Goal: Task Accomplishment & Management: Manage account settings

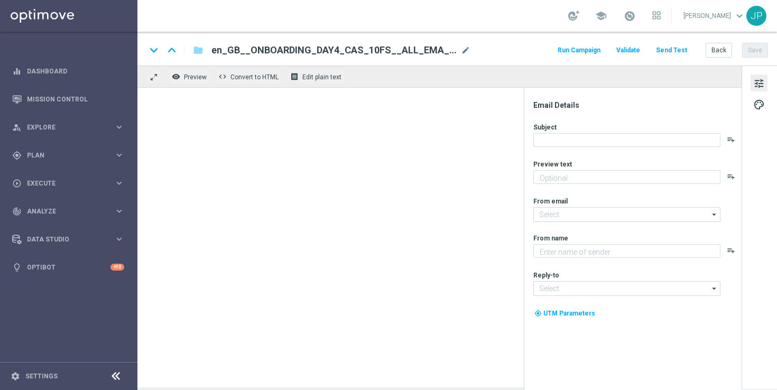
type textarea "Feel the thrill of the casino with this exclusive freebie."
type textarea "Lottoland"
type input "mail@crm.lottoland.com"
type input "support@lottoland.co.uk"
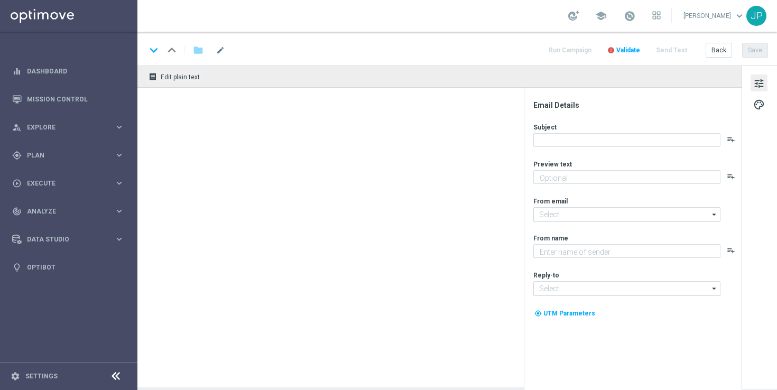
type textarea "Try your luck on worldwide lottos with this exclusive freebie."
type textarea "Lottoland"
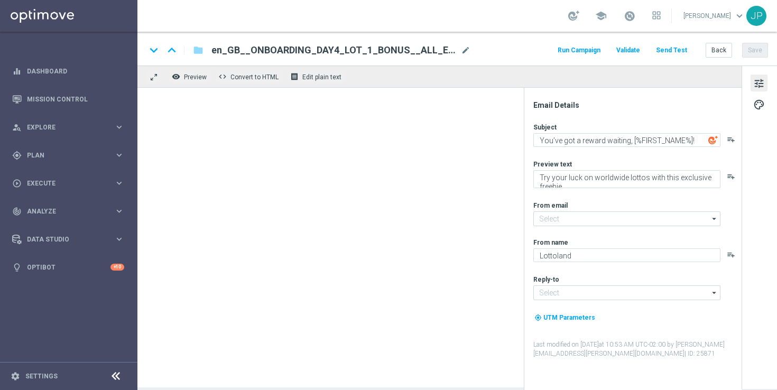
type input "mail@crm.lottoland.com"
type input "support@lottoland.co.uk"
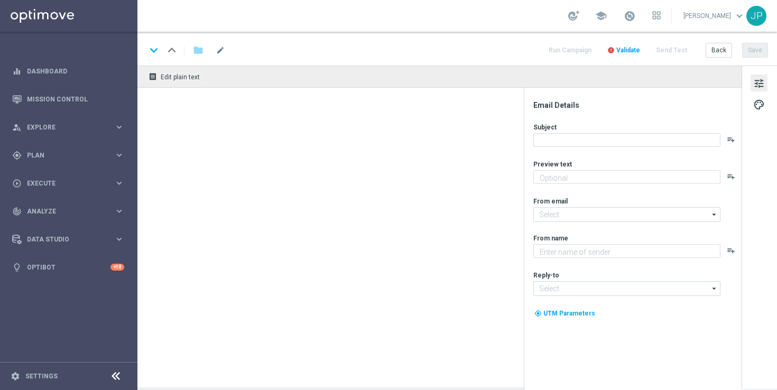
type textarea "Take a closer look at some of the helpful safety features in your Lottoland acc…"
type textarea "Lottoland"
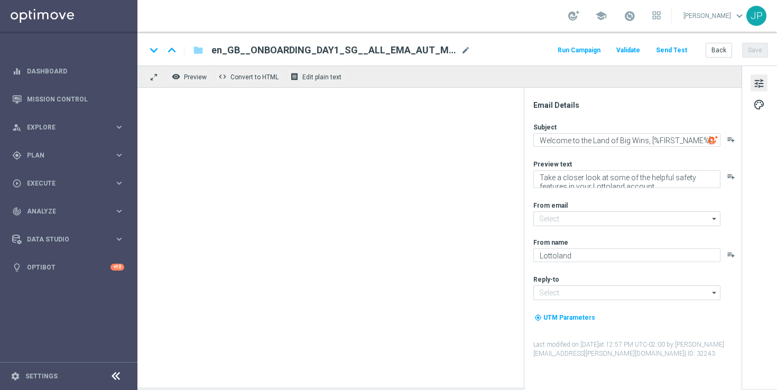
type input "[EMAIL_ADDRESS][DOMAIN_NAME]"
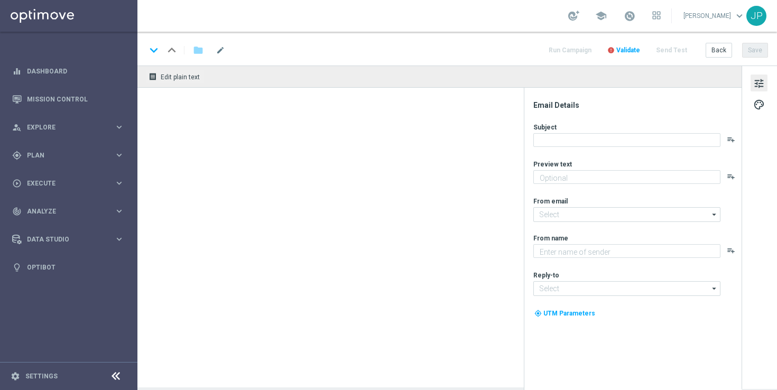
type textarea "Feel the thrill of the casino with this exclusive freebie."
type textarea "Lottoland"
type input "[EMAIL_ADDRESS][DOMAIN_NAME]"
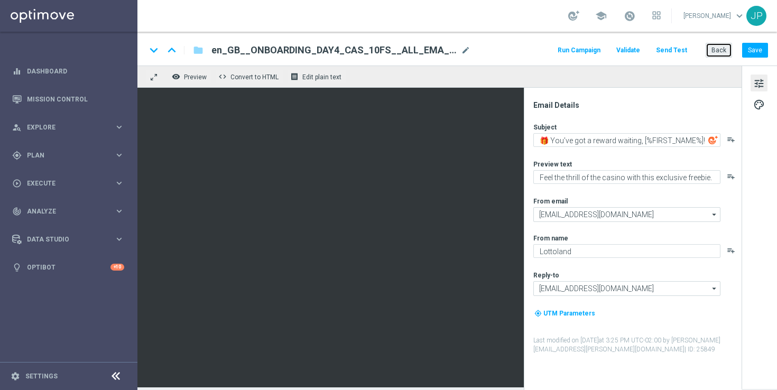
click at [717, 46] on button "Back" at bounding box center [718, 50] width 26 height 15
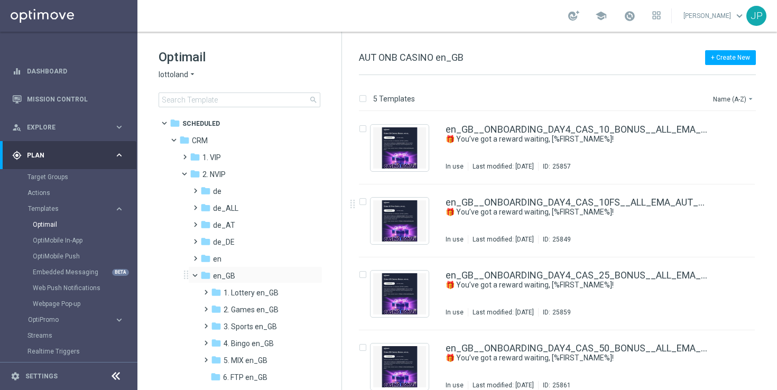
click at [198, 275] on span at bounding box center [200, 272] width 4 height 5
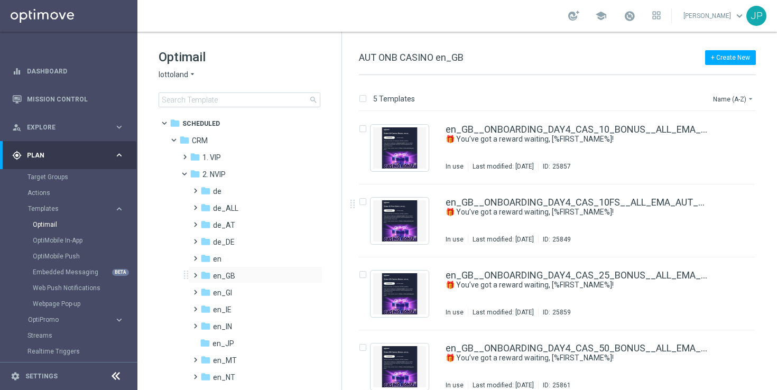
scroll to position [63, 0]
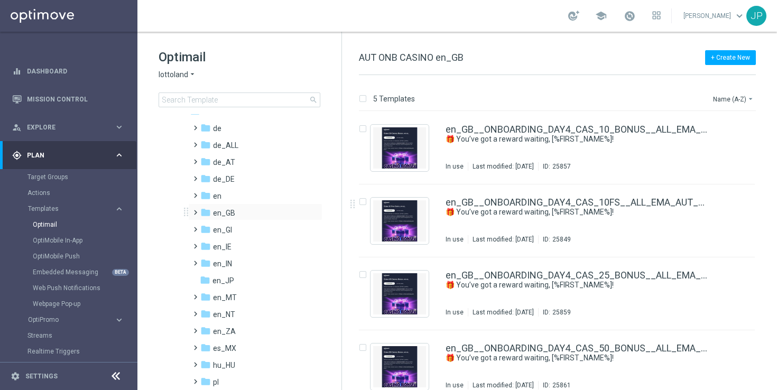
click at [194, 208] on span at bounding box center [193, 208] width 5 height 4
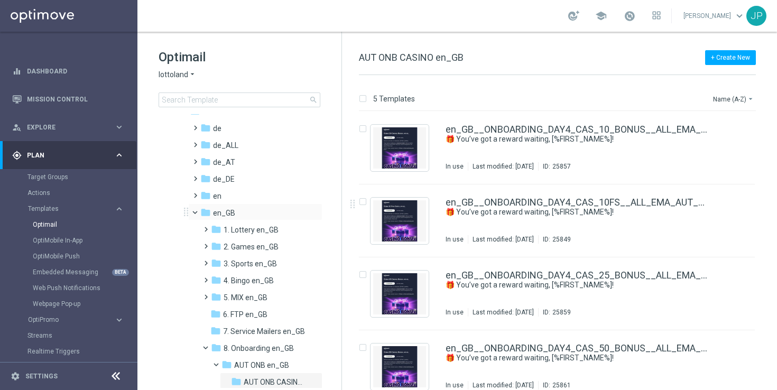
scroll to position [139, 0]
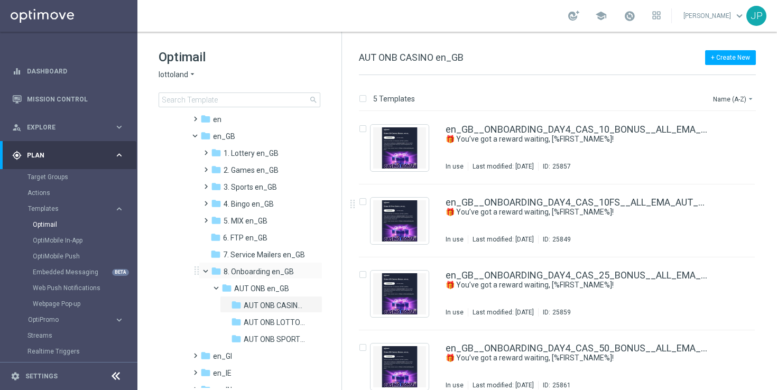
click at [208, 270] on span at bounding box center [210, 268] width 4 height 5
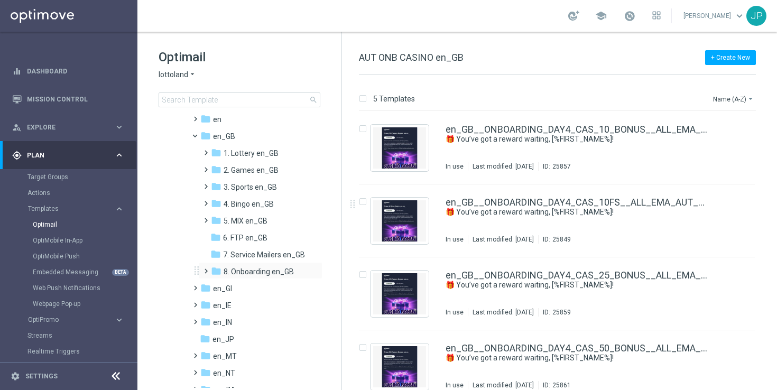
click at [204, 268] on span at bounding box center [203, 266] width 5 height 4
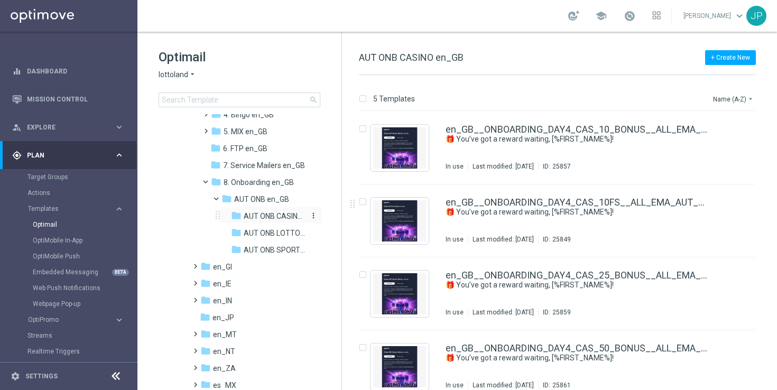
scroll to position [464, 0]
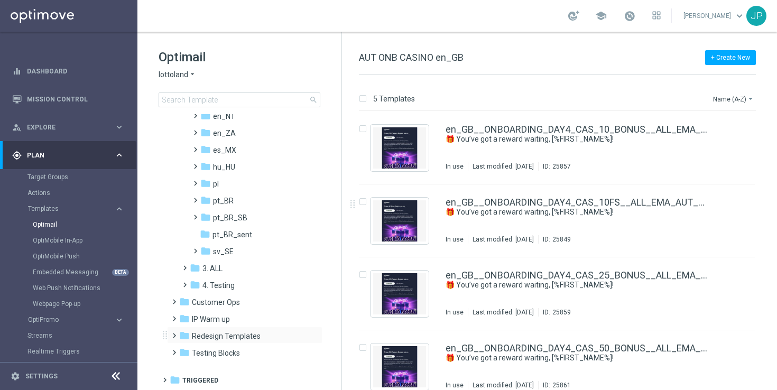
click at [171, 333] on span at bounding box center [172, 331] width 5 height 4
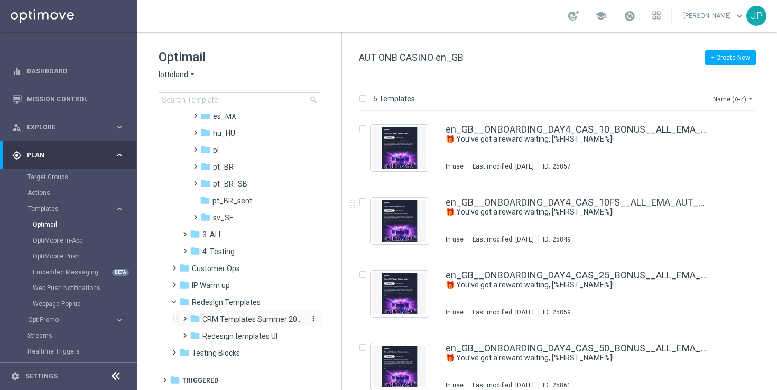
click at [244, 317] on span "CRM Templates Summer 2025" at bounding box center [252, 319] width 100 height 10
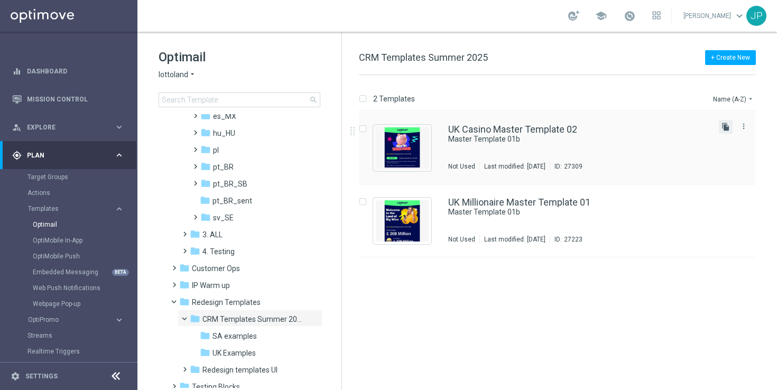
click at [726, 127] on icon "file_copy" at bounding box center [725, 127] width 8 height 8
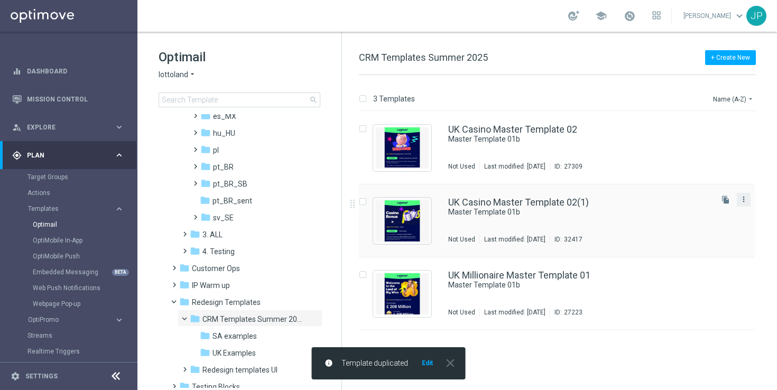
click at [744, 201] on icon "more_vert" at bounding box center [743, 199] width 8 height 8
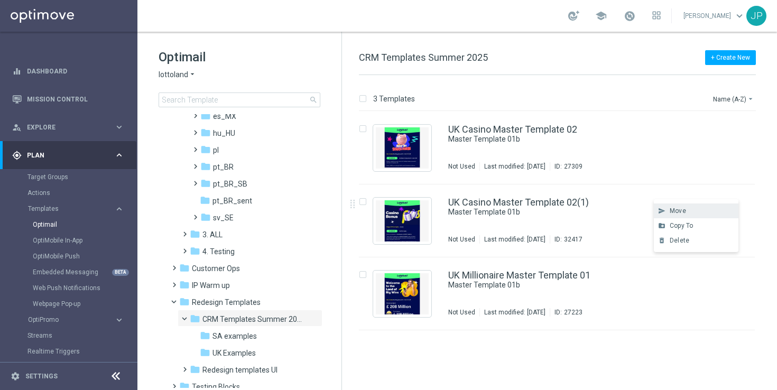
click at [720, 210] on div "Move" at bounding box center [701, 210] width 64 height 7
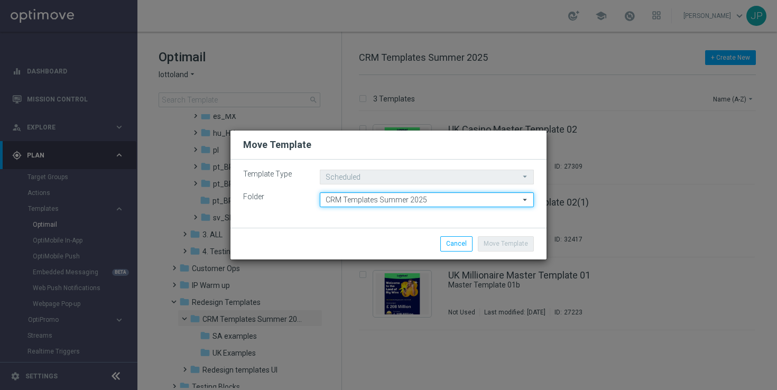
click at [411, 202] on input "CRM Templates Summer 2025" at bounding box center [427, 199] width 214 height 15
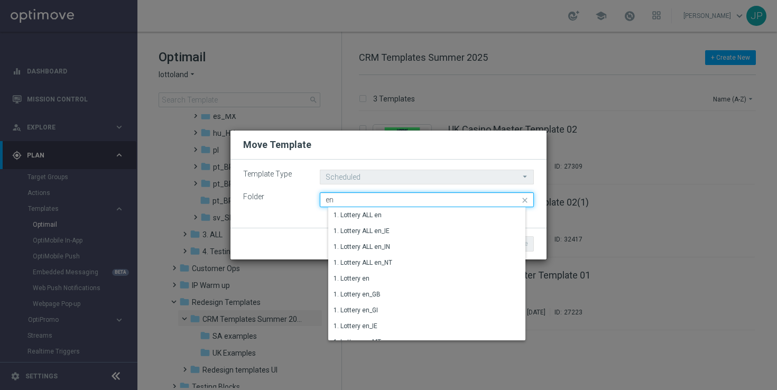
type input "e"
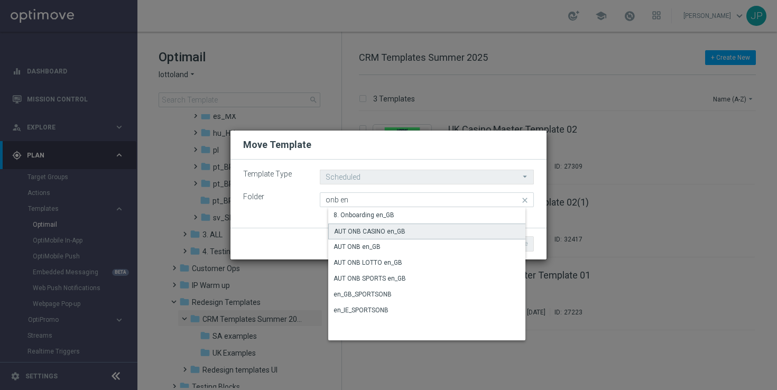
click at [417, 232] on div "AUT ONB CASINO en_GB" at bounding box center [435, 231] width 214 height 16
type input "AUT ONB CASINO en_GB"
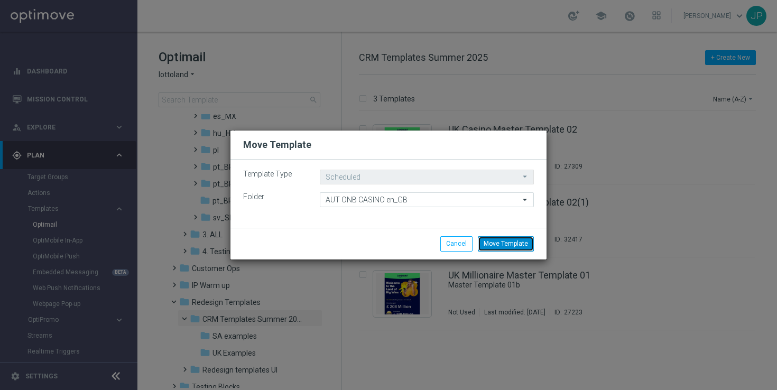
click at [500, 247] on button "Move Template" at bounding box center [506, 243] width 56 height 15
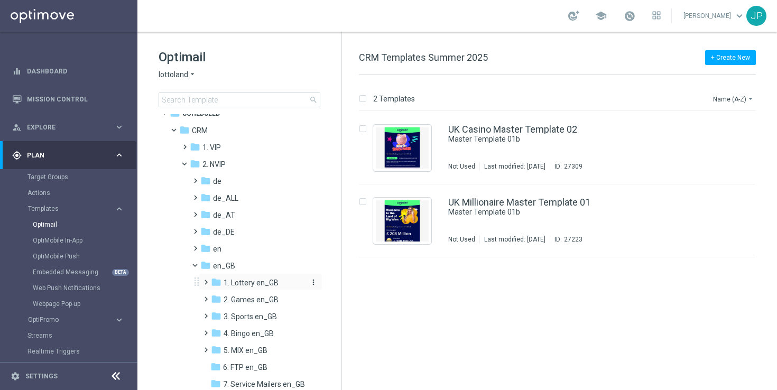
scroll to position [227, 0]
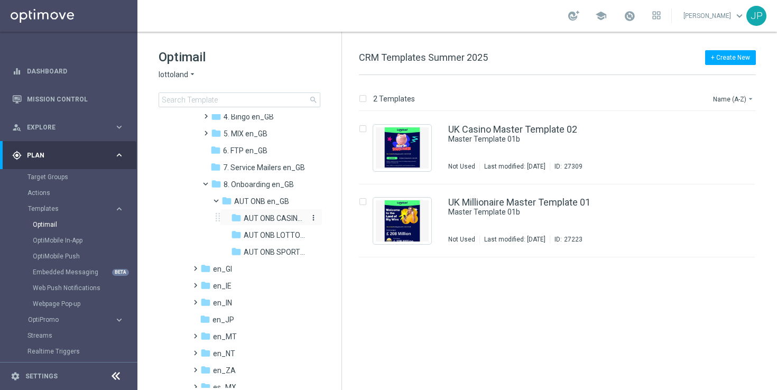
click at [285, 217] on span "AUT ONB CASINO en_GB" at bounding box center [274, 218] width 61 height 10
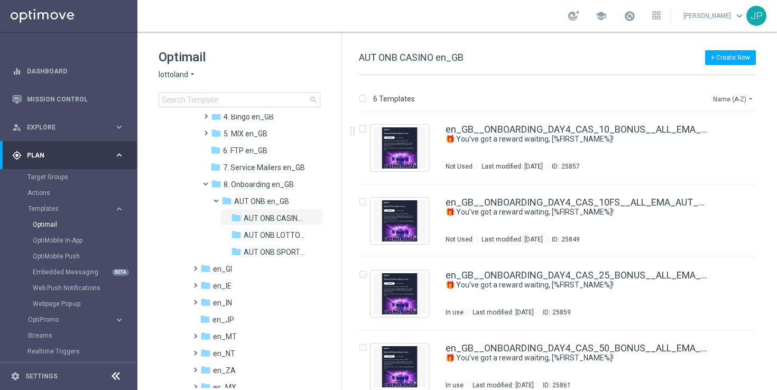
click at [738, 101] on button "Name (A-Z) arrow_drop_down" at bounding box center [734, 98] width 44 height 13
click at [706, 146] on span "Date Modified (Newest)" at bounding box center [714, 145] width 71 height 7
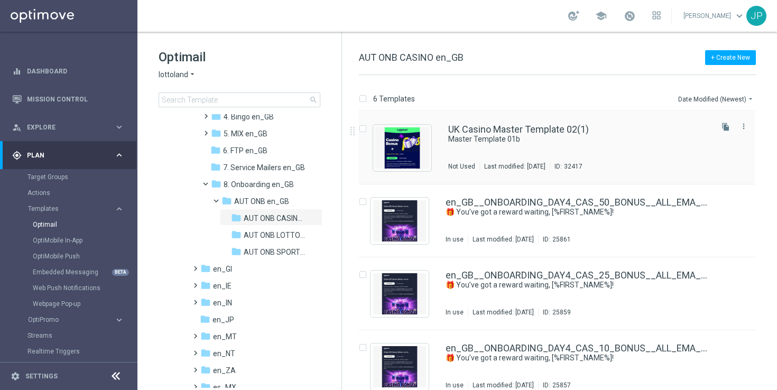
click at [634, 125] on div "UK Casino Master Template 02(1)" at bounding box center [579, 130] width 262 height 10
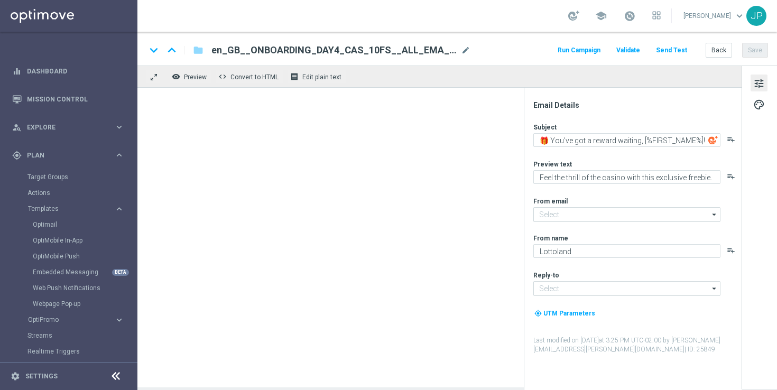
type input "[EMAIL_ADDRESS][DOMAIN_NAME]"
type textarea "Master Template 01b"
type textarea "preview text"
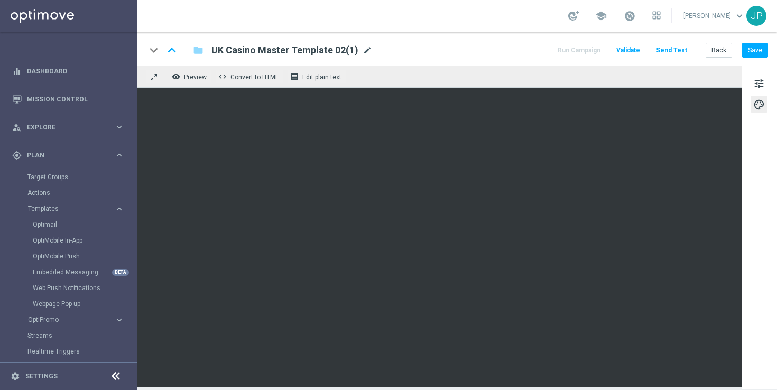
click at [366, 51] on span "mode_edit" at bounding box center [367, 50] width 10 height 10
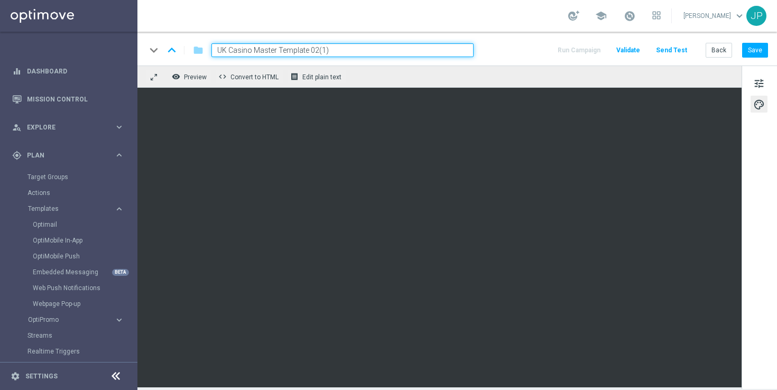
click at [350, 48] on input "UK Casino Master Template 02(1)" at bounding box center [342, 50] width 262 height 14
paste input "en_GB__ONBOARDING_DAY4_CAS_10FS__ALL_EMA_AUT_GM_REBRANDED"
type input "en_GB__ONBOARDING_DAY4_CAS_10FS__ALL_EMA_AUT_GM_REBRANDED"
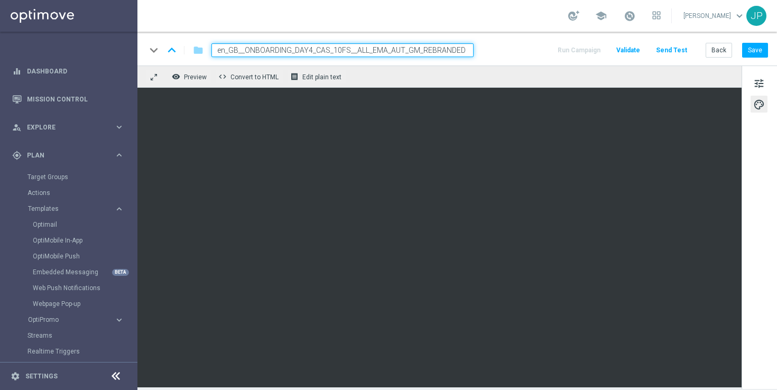
click at [506, 50] on div "keyboard_arrow_down keyboard_arrow_up folder en_GB__ONBOARDING_DAY4_CAS_10FS__A…" at bounding box center [457, 50] width 622 height 14
click at [763, 83] on span "tune" at bounding box center [759, 84] width 12 height 14
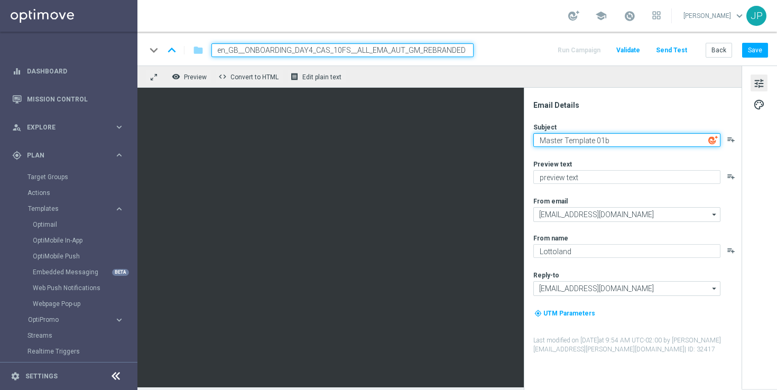
click at [623, 143] on textarea "Master Template 01b" at bounding box center [626, 140] width 187 height 14
paste textarea "🎁 You’ve got a reward waiting, [%FIRST_NAME%]!"
type textarea "🎁 You’ve got a reward waiting, [%FIRST_NAME%]!"
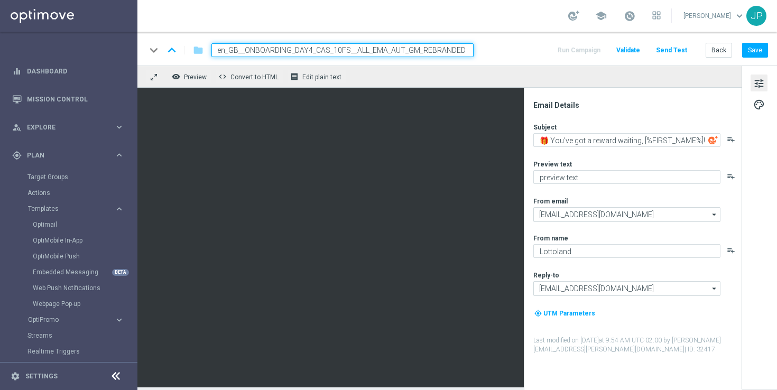
click at [628, 157] on div "Subject 🎁 You’ve got a reward waiting, [%FIRST_NAME%]! playlist_add Preview tex…" at bounding box center [636, 238] width 207 height 231
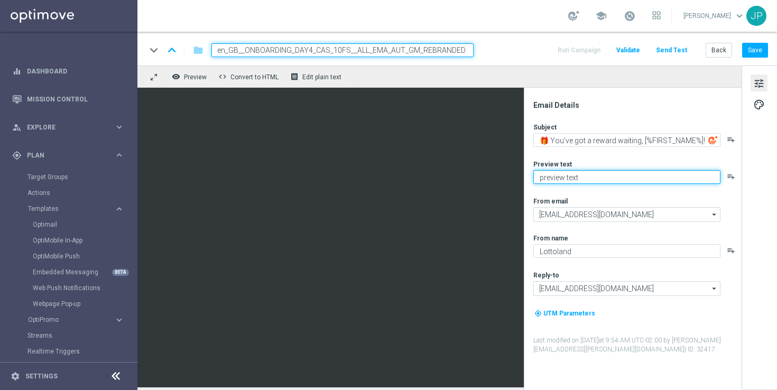
click at [602, 182] on textarea "preview text" at bounding box center [626, 177] width 187 height 14
paste textarea "Feel the thrill of the casino with this exclusive freebie."
type textarea "Feel the thrill of the casino with this exclusive freebie."
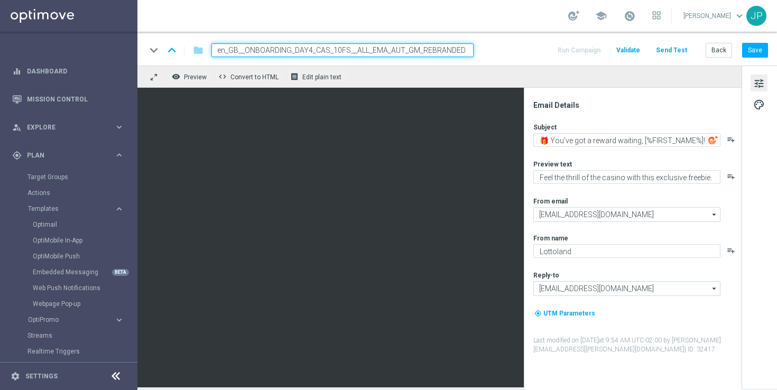
click at [609, 194] on div "Subject 🎁 You’ve got a reward waiting, [%FIRST_NAME%]! playlist_add Preview tex…" at bounding box center [636, 238] width 207 height 231
click at [312, 77] on span "Edit plain text" at bounding box center [321, 76] width 39 height 7
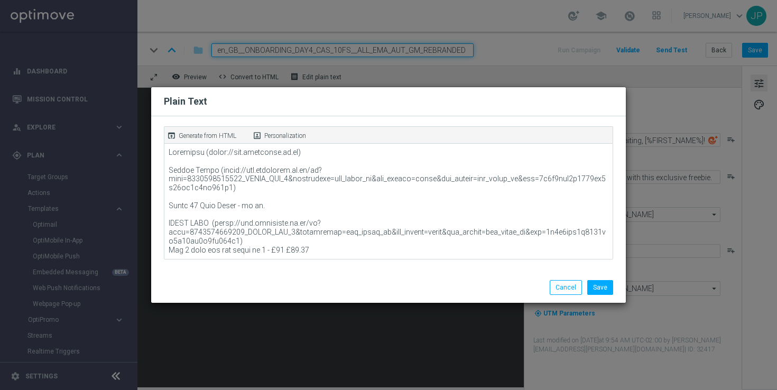
click at [209, 135] on p "Generate from HTML" at bounding box center [208, 136] width 58 height 10
click at [604, 282] on button "Save" at bounding box center [600, 287] width 26 height 15
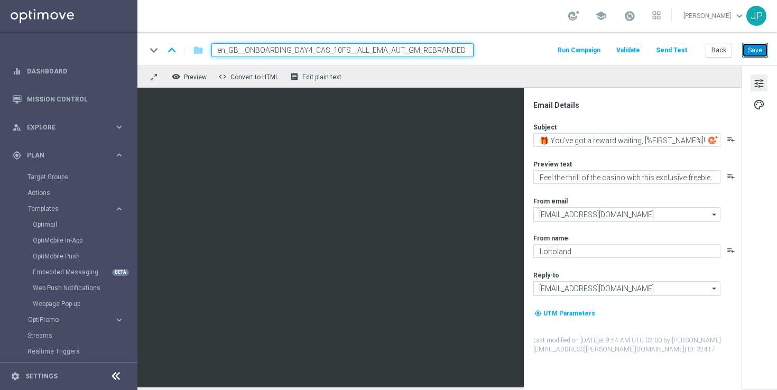
click at [755, 50] on button "Save" at bounding box center [755, 50] width 26 height 15
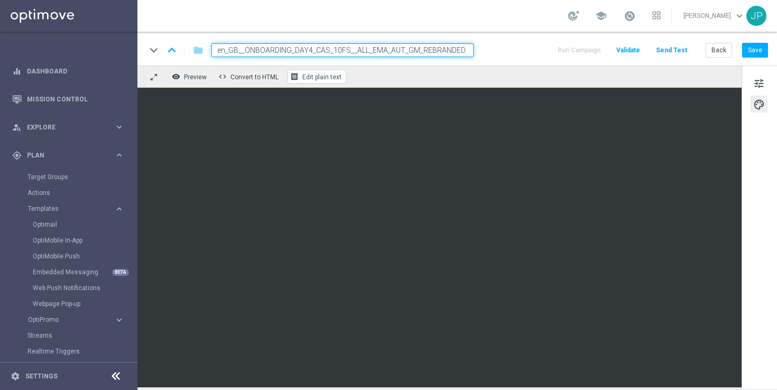
click at [302, 74] on span "Edit plain text" at bounding box center [321, 76] width 39 height 7
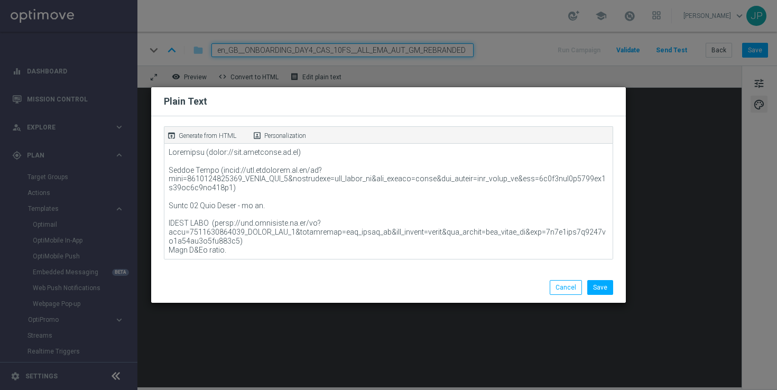
click at [199, 134] on p "Generate from HTML" at bounding box center [208, 136] width 58 height 10
click at [604, 286] on button "Save" at bounding box center [600, 287] width 26 height 15
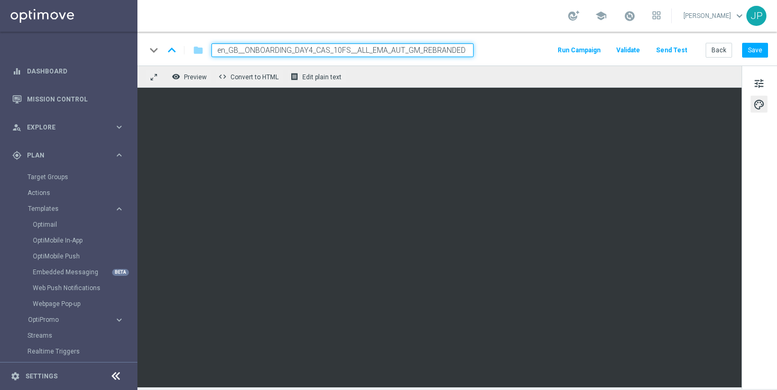
click at [768, 53] on div "keyboard_arrow_down keyboard_arrow_up folder en_GB__ONBOARDING_DAY4_CAS_10FS__A…" at bounding box center [456, 49] width 639 height 34
click at [760, 53] on button "Save" at bounding box center [755, 50] width 26 height 15
click at [761, 54] on button "Save" at bounding box center [755, 50] width 26 height 15
click at [720, 51] on button "Back" at bounding box center [718, 50] width 26 height 15
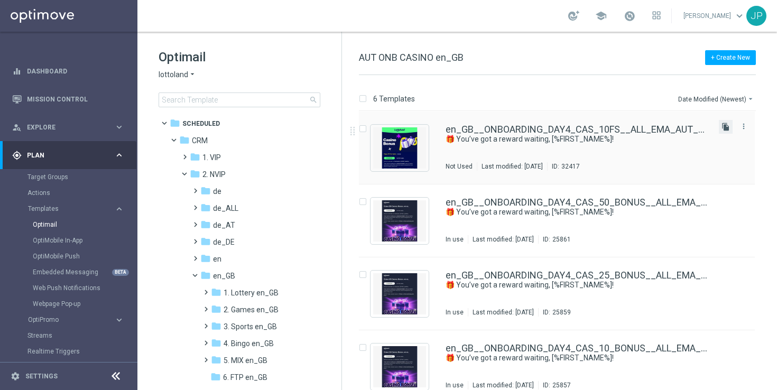
click at [724, 128] on icon "file_copy" at bounding box center [725, 127] width 8 height 8
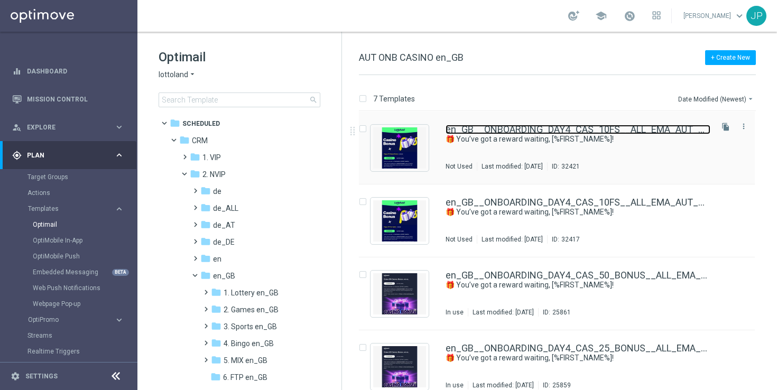
click at [691, 134] on link "en_GB__ONBOARDING_DAY4_CAS_10FS__ALL_EMA_AUT_GM_REBRANDED(1)" at bounding box center [577, 130] width 265 height 10
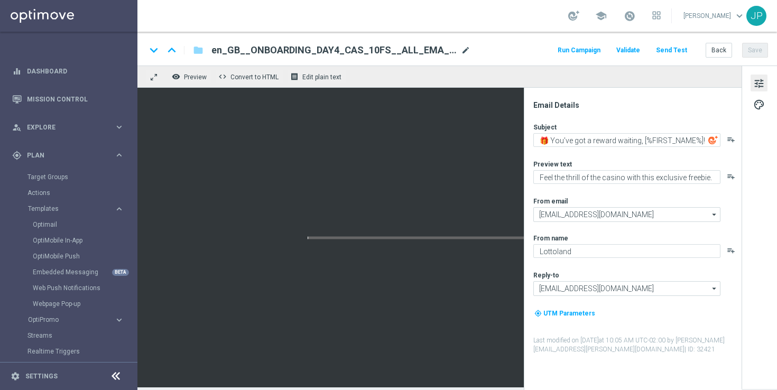
click at [462, 46] on span "mode_edit" at bounding box center [466, 50] width 10 height 10
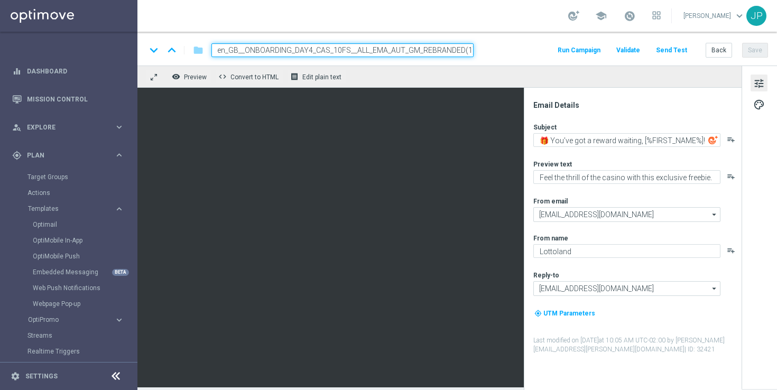
click at [448, 45] on input "en_GB__ONBOARDING_DAY4_CAS_10FS__ALL_EMA_AUT_GM_REBRANDED(1)" at bounding box center [342, 50] width 262 height 14
paste input "5_BONUS__ALL_EMA_AUT_GM_REBRANDED"
type input "en_GB__ONBOARDING_DAY4_CAS_5_BONUS__ALL_EMA_AUT_GM_REBRANDED"
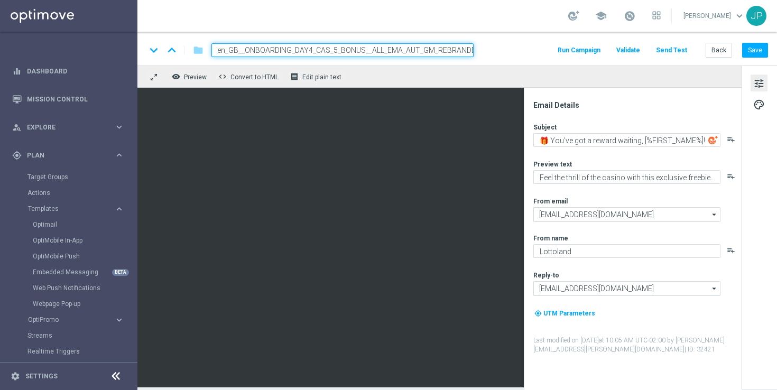
scroll to position [0, 4]
click at [493, 52] on div "keyboard_arrow_down keyboard_arrow_up folder en_GB__ONBOARDING_DAY4_CAS_5_BONUS…" at bounding box center [457, 50] width 622 height 14
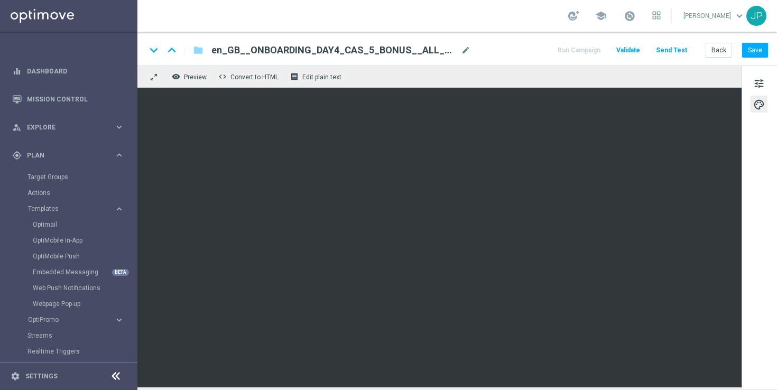
click at [345, 49] on span "en_GB__ONBOARDING_DAY4_CAS_5_BONUS__ALL_EMA_AUT_GM_REBRANDED" at bounding box center [333, 50] width 245 height 13
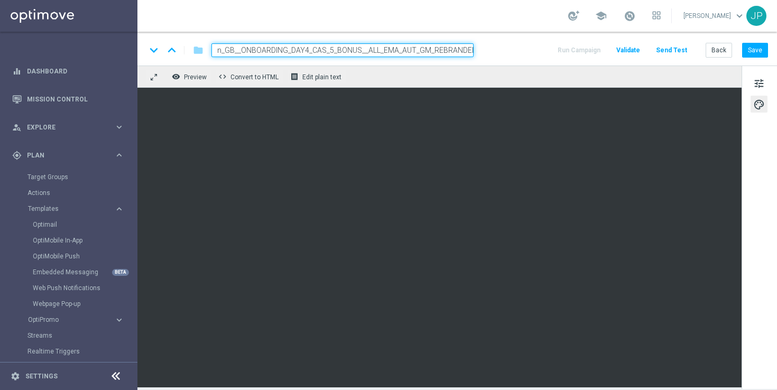
click at [354, 50] on input "en_GB__ONBOARDING_DAY4_CAS_5_BONUS__ALL_EMA_AUT_GM_REBRANDED" at bounding box center [342, 50] width 262 height 14
click at [488, 57] on div "keyboard_arrow_down keyboard_arrow_up folder en_GB__ONBOARDING_DAY4_CAS_5_BONUS…" at bounding box center [456, 49] width 639 height 34
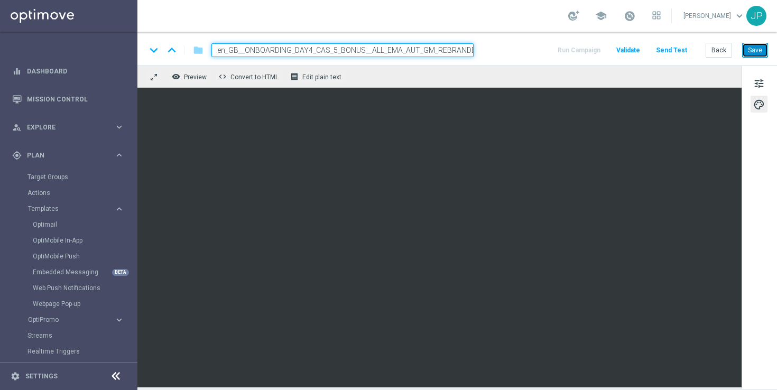
click at [750, 53] on button "Save" at bounding box center [755, 50] width 26 height 15
click at [315, 73] on span "Edit plain text" at bounding box center [321, 76] width 39 height 7
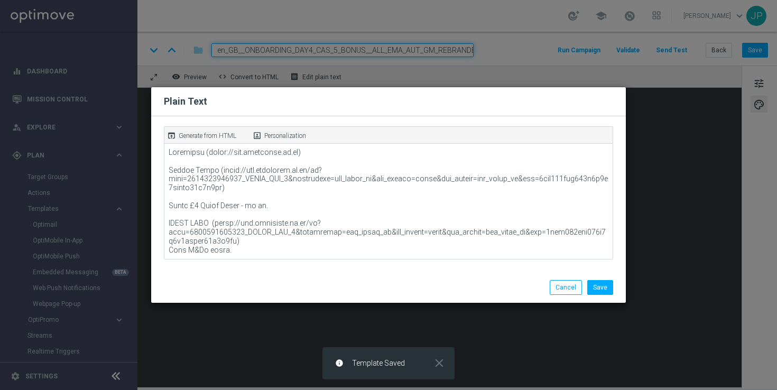
click at [223, 135] on p "Generate from HTML" at bounding box center [208, 136] width 58 height 10
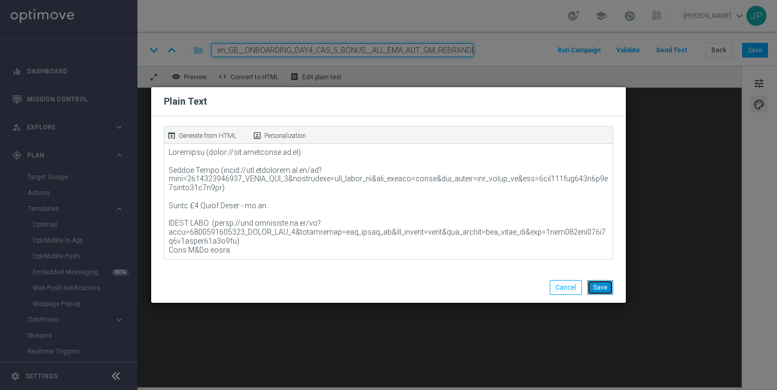
click at [605, 285] on button "Save" at bounding box center [600, 287] width 26 height 15
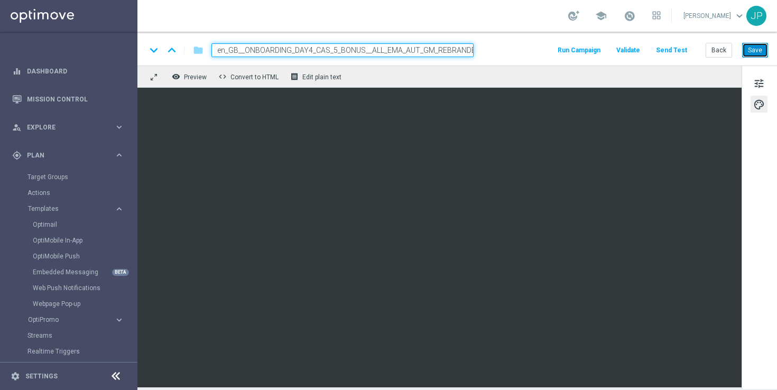
click at [760, 49] on button "Save" at bounding box center [755, 50] width 26 height 15
click at [752, 53] on button "Save" at bounding box center [755, 50] width 26 height 15
click at [724, 49] on button "Back" at bounding box center [718, 50] width 26 height 15
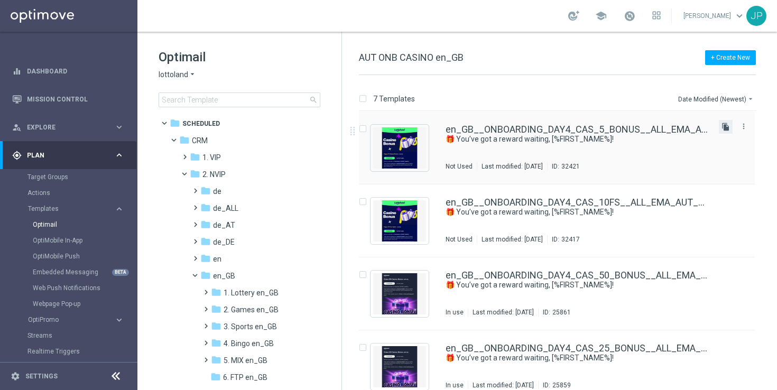
click at [723, 125] on icon "file_copy" at bounding box center [725, 127] width 8 height 8
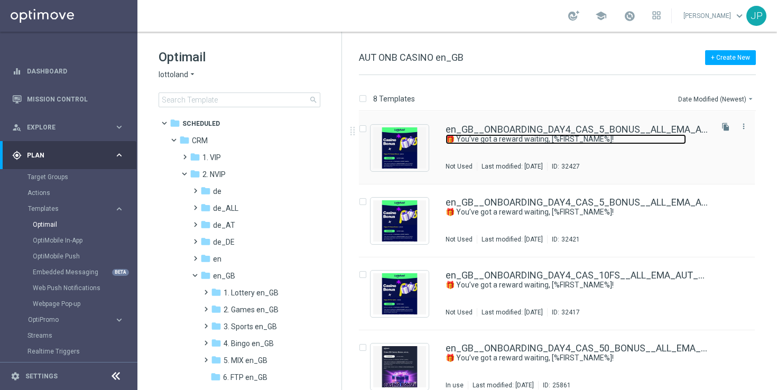
click at [682, 141] on link "🎁 You’ve got a reward waiting, [%FIRST_NAME%]!" at bounding box center [565, 139] width 240 height 10
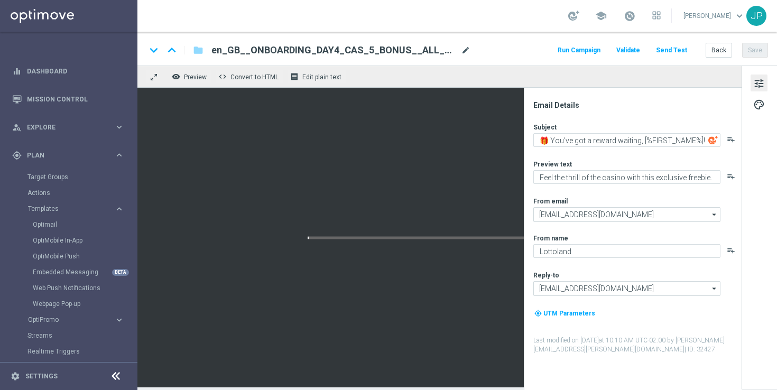
click at [466, 52] on span "mode_edit" at bounding box center [466, 50] width 10 height 10
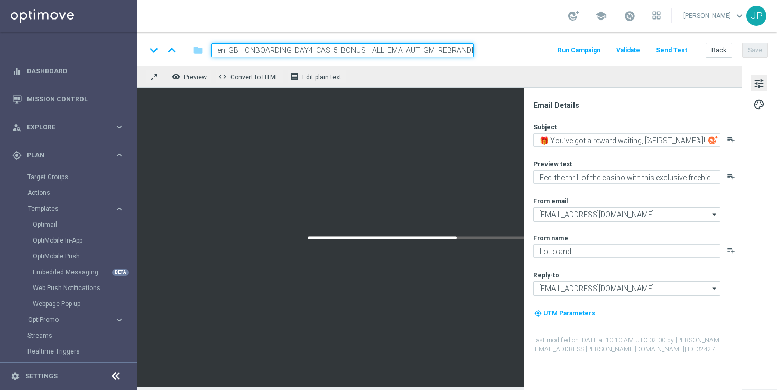
scroll to position [0, 13]
click at [432, 51] on input "en_GB__ONBOARDING_DAY4_CAS_5_BONUS__ALL_EMA_AUT_GM_REBRANDED(1)" at bounding box center [342, 50] width 262 height 14
paste input "10_BONUS__ALL_EMA_AUT_GM_REBRANDED"
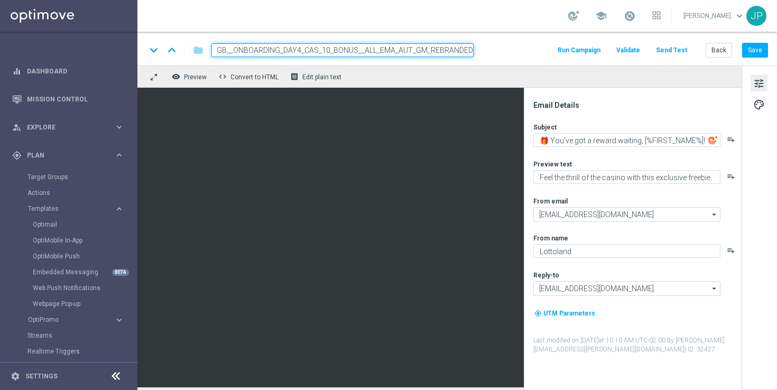
scroll to position [0, 8]
type input "en_GB__ONBOARDING_DAY4_CAS_10_BONUS__ALL_EMA_AUT_GM_REBRANDED"
click at [495, 51] on div "keyboard_arrow_down keyboard_arrow_up folder en_GB__ONBOARDING_DAY4_CAS_10_BONU…" at bounding box center [457, 50] width 622 height 14
click at [410, 43] on input "en_GB__ONBOARDING_DAY4_CAS_10_BONUS__ALL_EMA_AUT_GM_REBRANDED" at bounding box center [342, 50] width 262 height 14
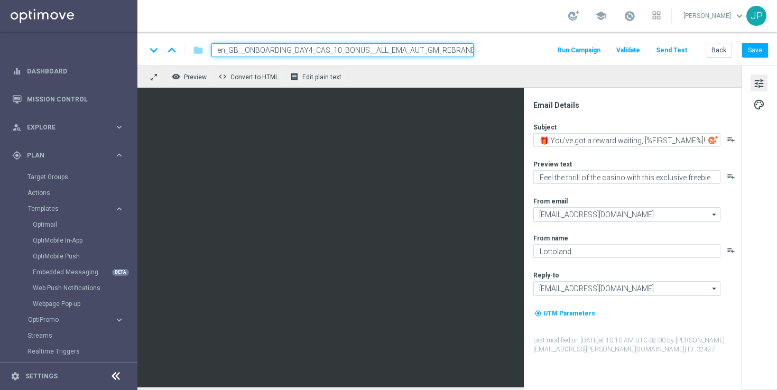
click at [410, 44] on input "en_GB__ONBOARDING_DAY4_CAS_10_BONUS__ALL_EMA_AUT_GM_REBRANDED" at bounding box center [342, 50] width 262 height 14
click at [410, 49] on input "en_GB__ONBOARDING_DAY4_CAS_10_BONUS__ALL_EMA_AUT_GM_REBRANDED" at bounding box center [342, 50] width 262 height 14
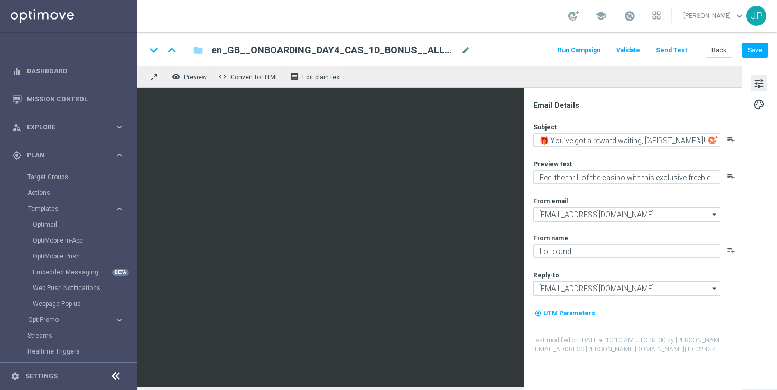
click at [514, 55] on div "keyboard_arrow_down keyboard_arrow_up folder en_GB__ONBOARDING_DAY4_CAS_10_BONU…" at bounding box center [457, 50] width 622 height 14
click at [440, 45] on span "en_GB__ONBOARDING_DAY4_CAS_10_BONUS__ALL_EMA_AUT_GM_REBRANDED" at bounding box center [333, 50] width 245 height 13
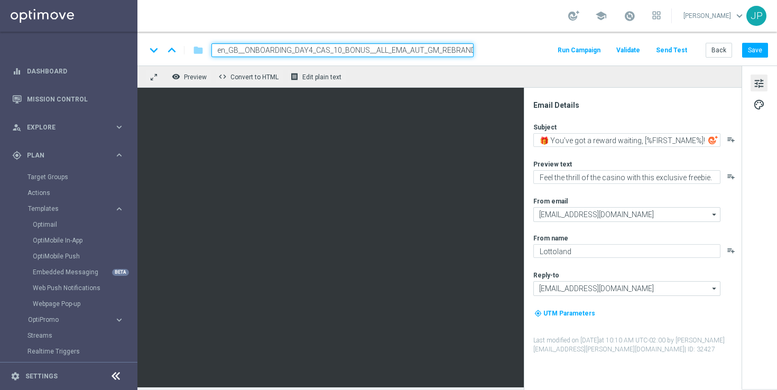
click at [459, 49] on input "en_GB__ONBOARDING_DAY4_CAS_10_BONUS__ALL_EMA_AUT_GM_REBRANDED" at bounding box center [342, 50] width 262 height 14
click at [514, 56] on div "keyboard_arrow_down keyboard_arrow_up folder en_GB__ONBOARDING_DAY4_CAS_10_BONU…" at bounding box center [457, 50] width 622 height 14
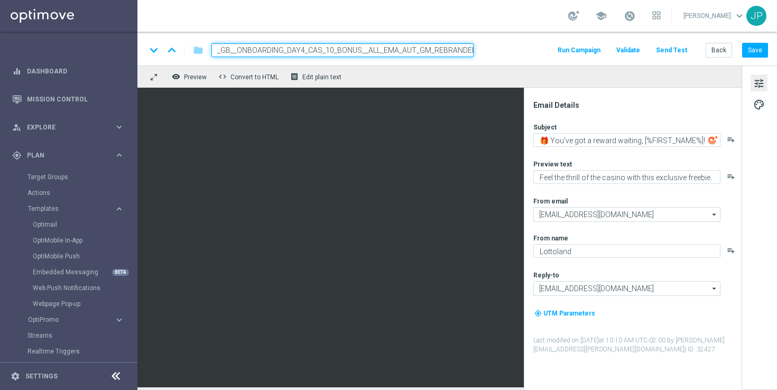
scroll to position [0, 0]
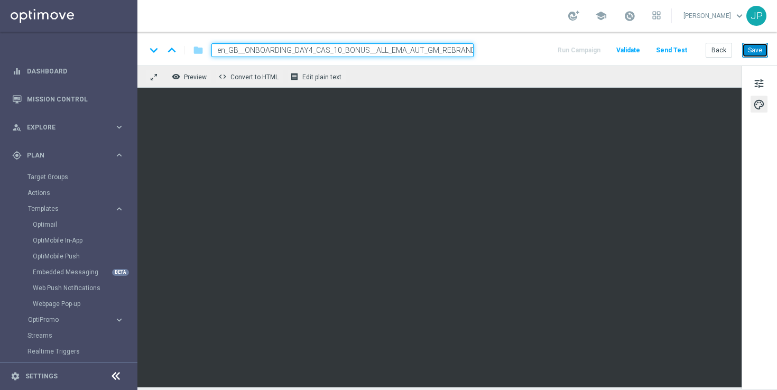
click at [757, 49] on button "Save" at bounding box center [755, 50] width 26 height 15
click at [722, 47] on button "Back" at bounding box center [718, 50] width 26 height 15
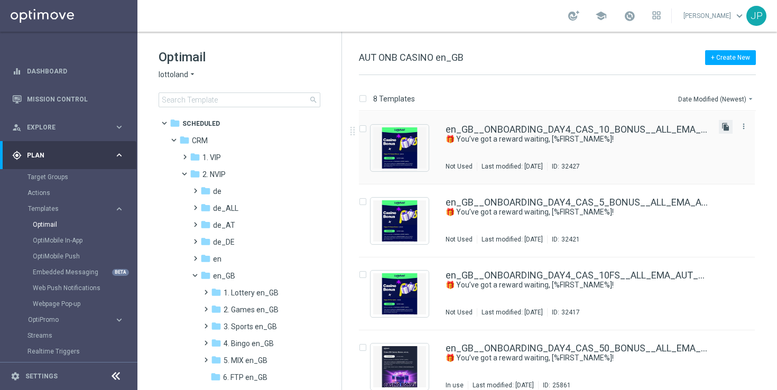
click at [723, 125] on icon "file_copy" at bounding box center [725, 127] width 8 height 8
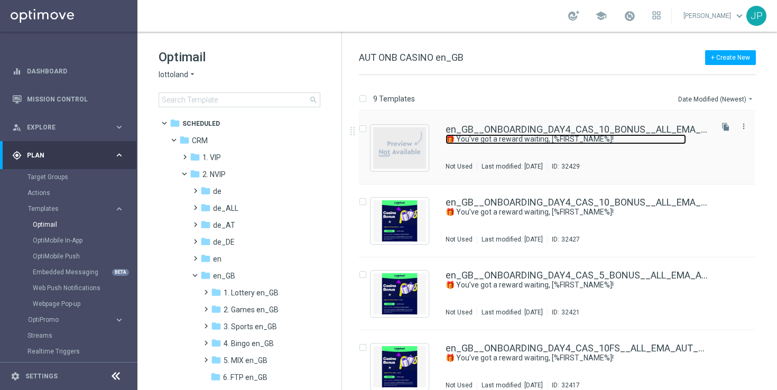
click at [667, 137] on link "🎁 You’ve got a reward waiting, [%FIRST_NAME%]!" at bounding box center [565, 139] width 240 height 10
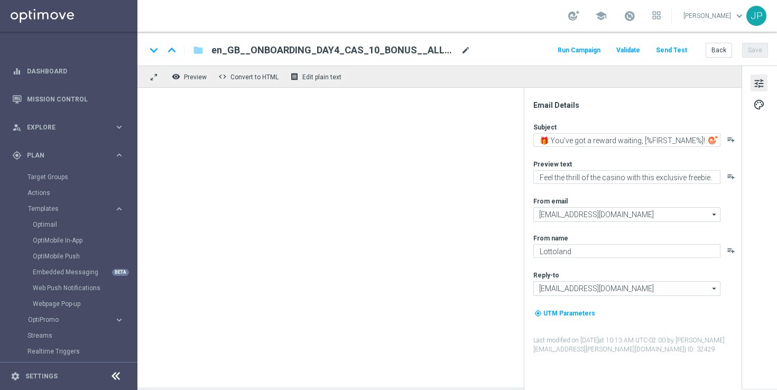
click at [465, 46] on span "mode_edit" at bounding box center [466, 50] width 10 height 10
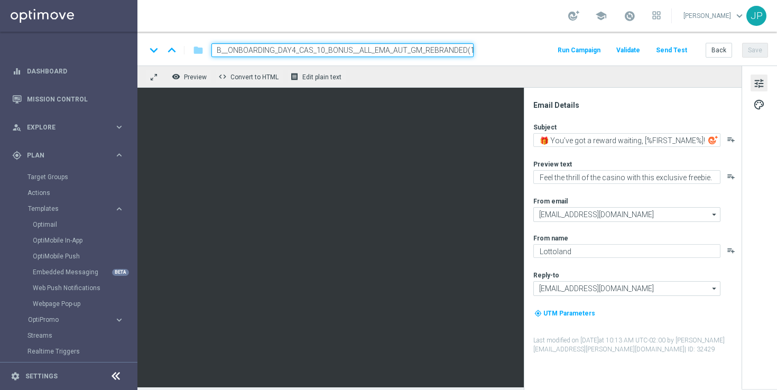
click at [413, 50] on input "en_GB__ONBOARDING_DAY4_CAS_10_BONUS__ALL_EMA_AUT_GM_REBRANDED(1)" at bounding box center [342, 50] width 262 height 14
paste input "25_BONUS__ALL_EMA_AUT_GM_REBRANDED"
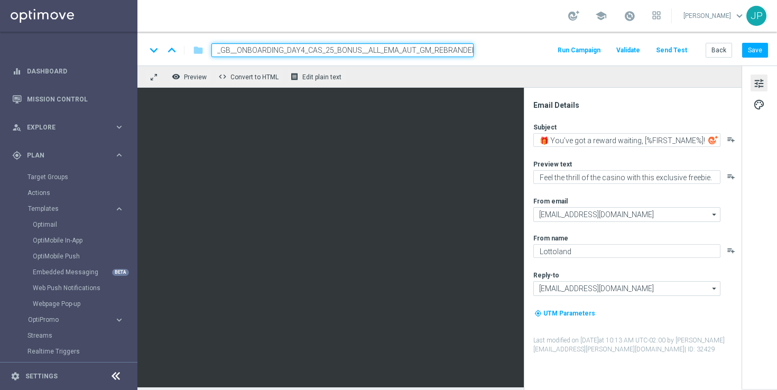
type input "en_GB__ONBOARDING_DAY4_CAS_25_BONUS__ALL_EMA_AUT_GM_REBRANDED"
click at [500, 45] on div "keyboard_arrow_down keyboard_arrow_up folder en_GB__ONBOARDING_DAY4_CAS_25_BONU…" at bounding box center [457, 50] width 622 height 14
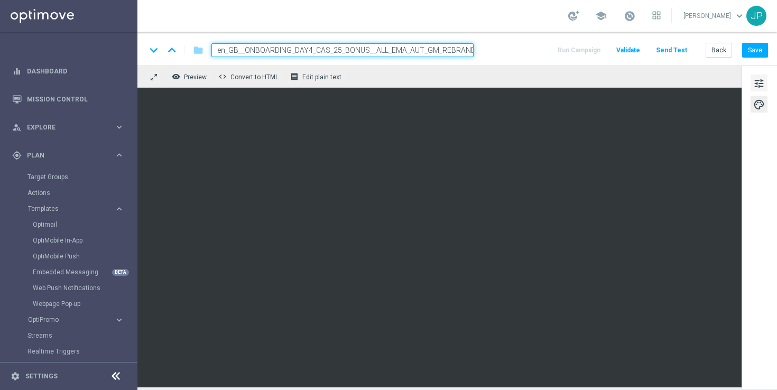
click at [760, 78] on span "tune" at bounding box center [759, 84] width 12 height 14
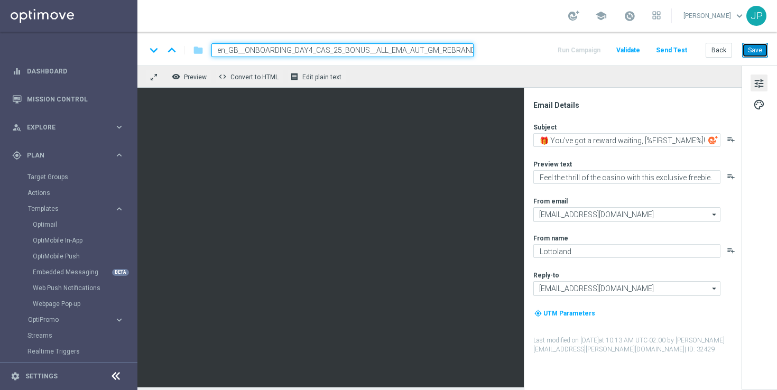
click at [761, 55] on button "Save" at bounding box center [755, 50] width 26 height 15
click at [753, 50] on button "Save" at bounding box center [755, 50] width 26 height 15
click at [753, 49] on button "Save" at bounding box center [755, 50] width 26 height 15
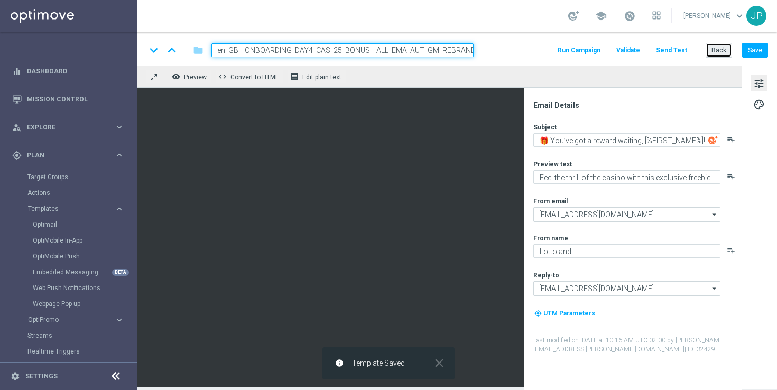
click at [720, 52] on button "Back" at bounding box center [718, 50] width 26 height 15
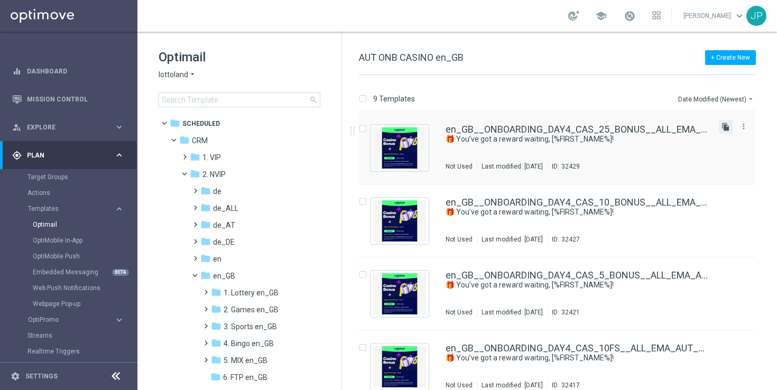
click at [723, 130] on icon "file_copy" at bounding box center [725, 127] width 8 height 8
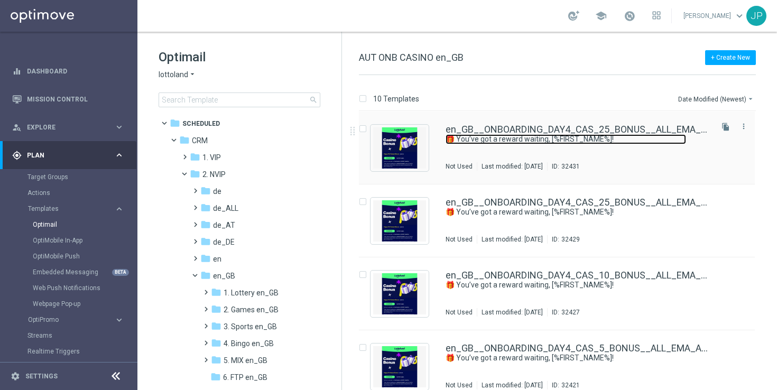
click at [643, 142] on link "🎁 You’ve got a reward waiting, [%FIRST_NAME%]!" at bounding box center [565, 139] width 240 height 10
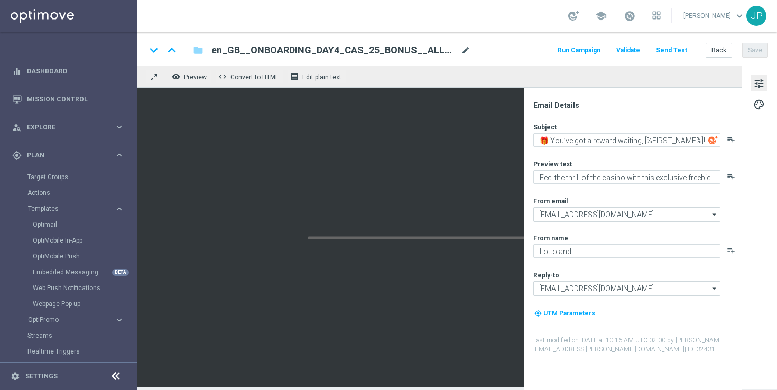
click at [464, 52] on span "mode_edit" at bounding box center [466, 50] width 10 height 10
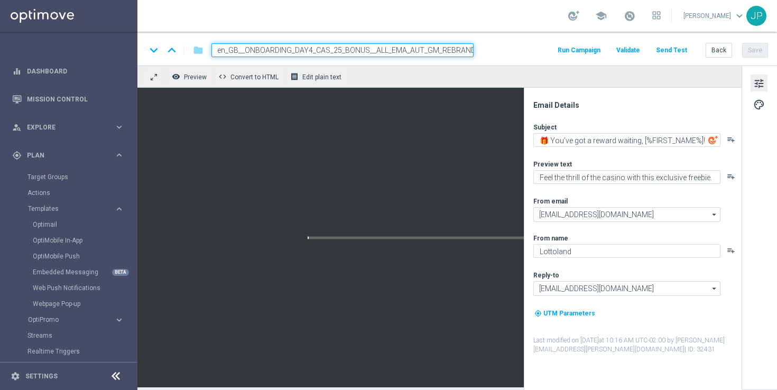
scroll to position [0, 17]
click at [435, 52] on input "en_GB__ONBOARDING_DAY4_CAS_25_BONUS__ALL_EMA_AUT_GM_REBRANDED(1)" at bounding box center [342, 50] width 262 height 14
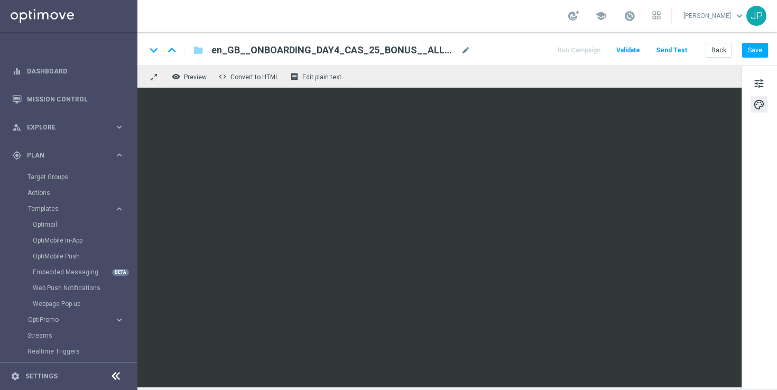
click at [433, 57] on div "en_GB__ONBOARDING_DAY4_CAS_25_BONUS__ALL_EMA_AUT_GM_REBRANDED(1) mode_edit" at bounding box center [340, 50] width 259 height 14
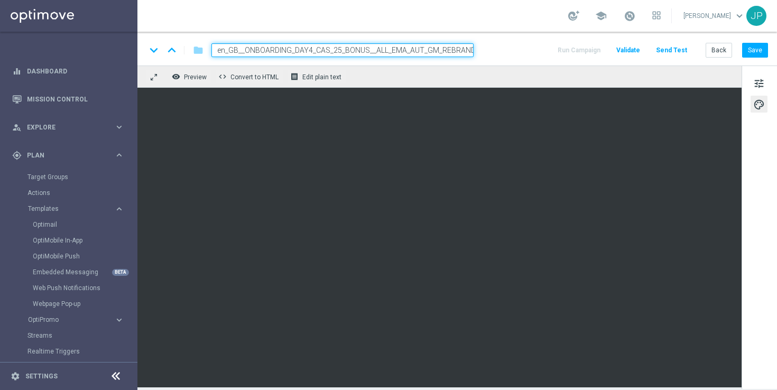
click at [453, 53] on input "en_GB__ONBOARDING_DAY4_CAS_25_BONUS__ALL_EMA_AUT_GM_REBRANDED(1)" at bounding box center [342, 50] width 262 height 14
click at [444, 48] on input "en_GB__ONBOARDING_DAY4_CAS_25_BONUS__ALL_EMA_AUT_GM_REBRANDED(1)" at bounding box center [342, 50] width 262 height 14
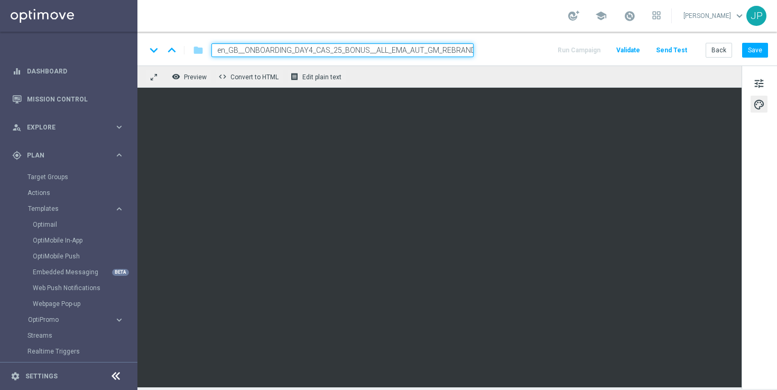
paste input "50_BONUS__ALL_EMA_AUT_GM_REBRANDED"
type input "en_GB__ONBOARDING_DAY4_CAS_50_BONUS__ALL_EMA_AUT_GM_REBRANDED"
click at [503, 55] on div "keyboard_arrow_down keyboard_arrow_up folder en_GB__ONBOARDING_DAY4_CAS_50_BONU…" at bounding box center [457, 50] width 622 height 14
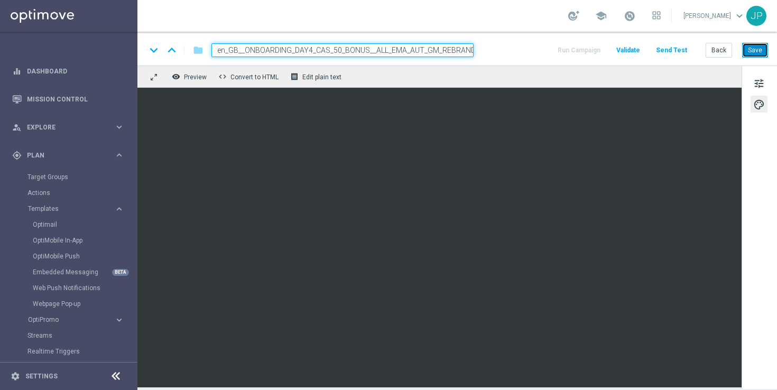
click at [757, 45] on button "Save" at bounding box center [755, 50] width 26 height 15
click at [297, 77] on icon "receipt" at bounding box center [294, 76] width 8 height 8
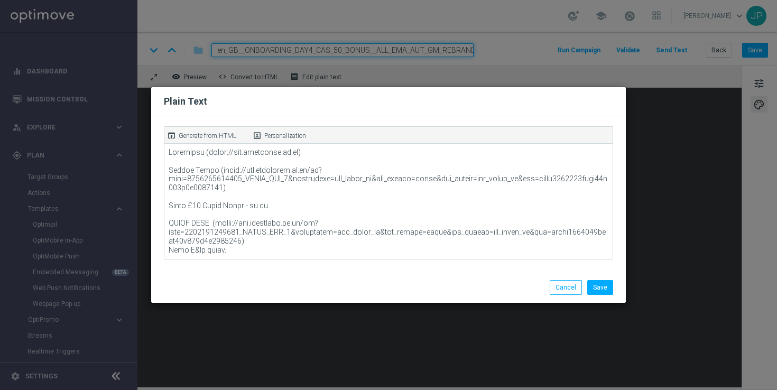
click at [229, 133] on p "Generate from HTML" at bounding box center [208, 136] width 58 height 10
click at [601, 292] on button "Save" at bounding box center [600, 287] width 26 height 15
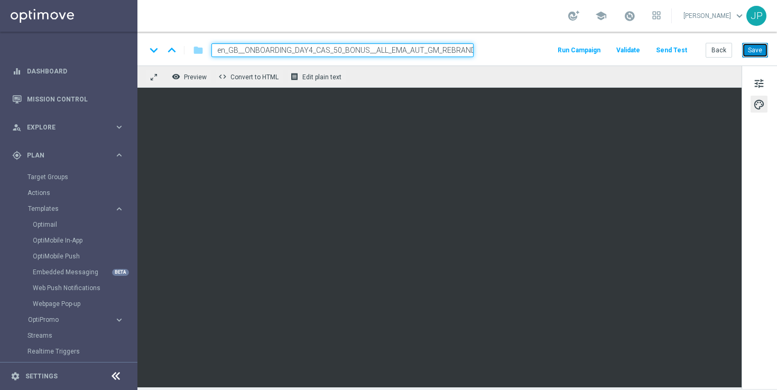
click at [754, 50] on button "Save" at bounding box center [755, 50] width 26 height 15
click at [754, 45] on button "Save" at bounding box center [755, 50] width 26 height 15
click at [720, 50] on button "Back" at bounding box center [718, 50] width 26 height 15
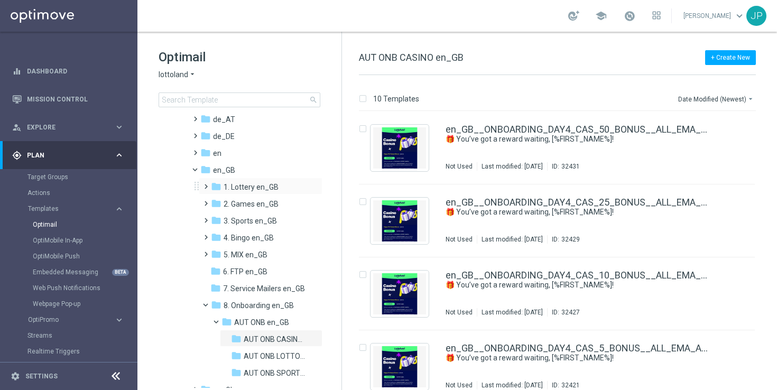
scroll to position [132, 0]
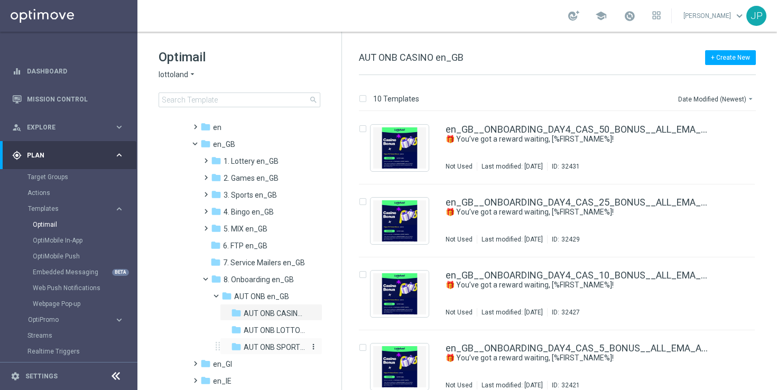
click at [247, 347] on span "AUT ONB SPORTS en_GB" at bounding box center [274, 347] width 61 height 10
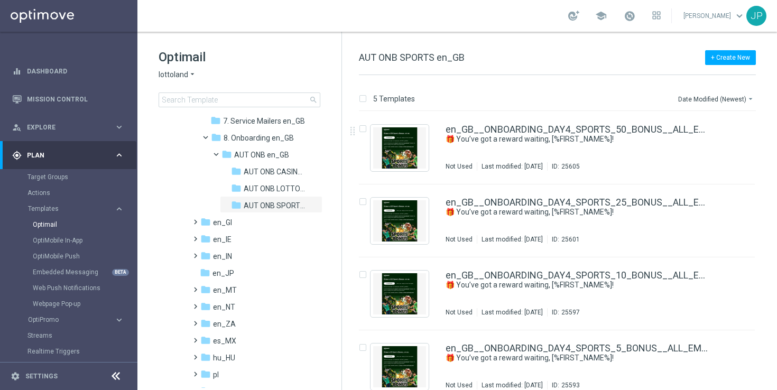
scroll to position [464, 0]
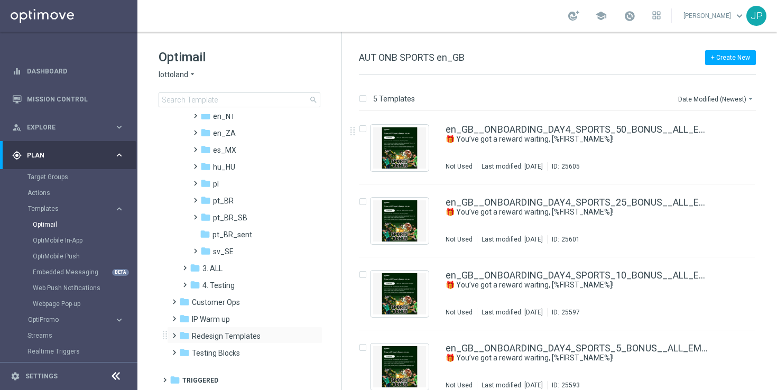
click at [174, 333] on span at bounding box center [172, 331] width 5 height 4
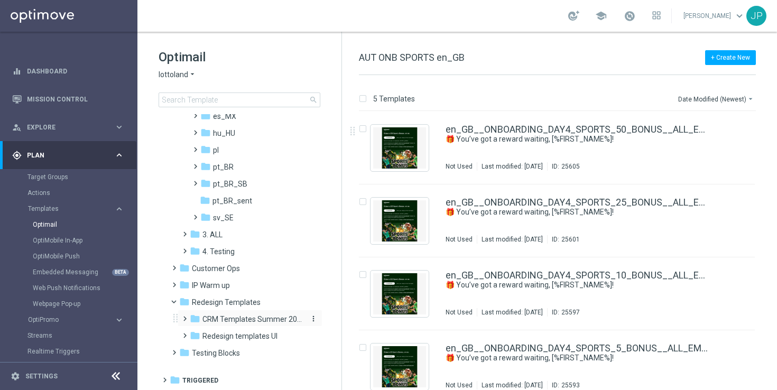
click at [253, 322] on span "CRM Templates Summer 2025" at bounding box center [252, 319] width 100 height 10
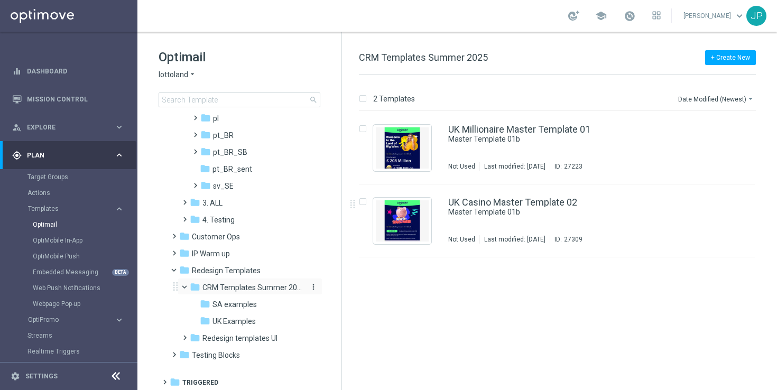
scroll to position [531, 0]
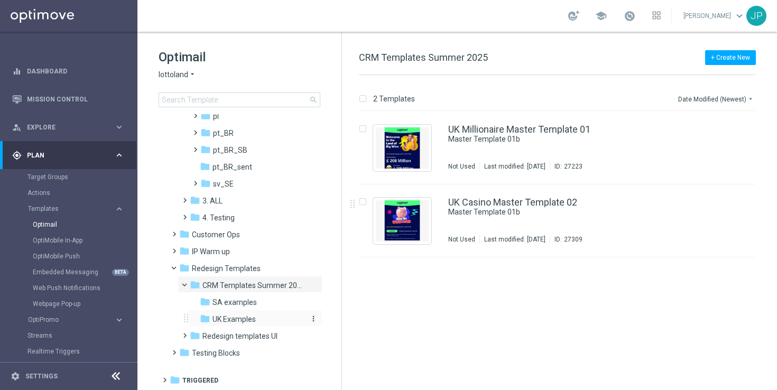
click at [231, 319] on span "UK Examples" at bounding box center [233, 319] width 43 height 10
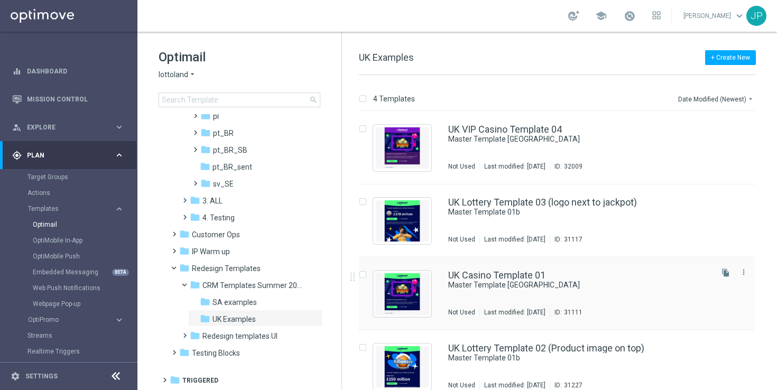
scroll to position [13, 0]
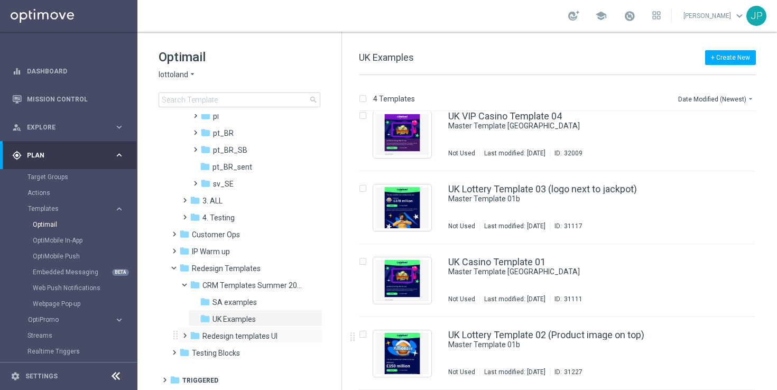
click at [184, 333] on span at bounding box center [182, 331] width 5 height 4
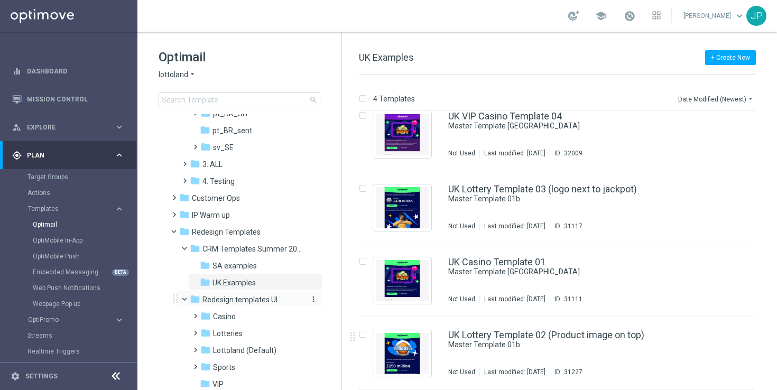
scroll to position [616, 0]
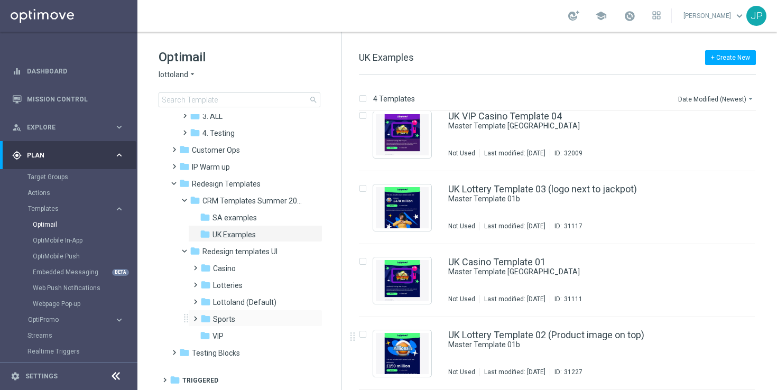
click at [193, 316] on span at bounding box center [193, 314] width 5 height 4
click at [226, 332] on span "Sports Master Template" at bounding box center [263, 336] width 81 height 10
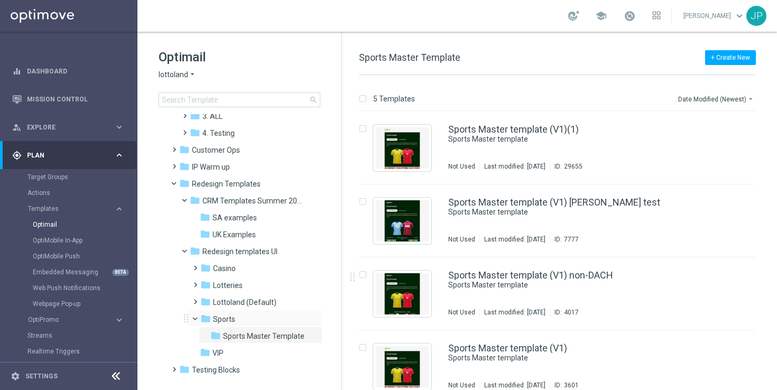
click at [198, 319] on span at bounding box center [200, 316] width 4 height 5
click at [195, 265] on span at bounding box center [193, 263] width 5 height 4
click at [198, 267] on span at bounding box center [200, 265] width 4 height 5
click at [187, 251] on span at bounding box center [189, 248] width 4 height 5
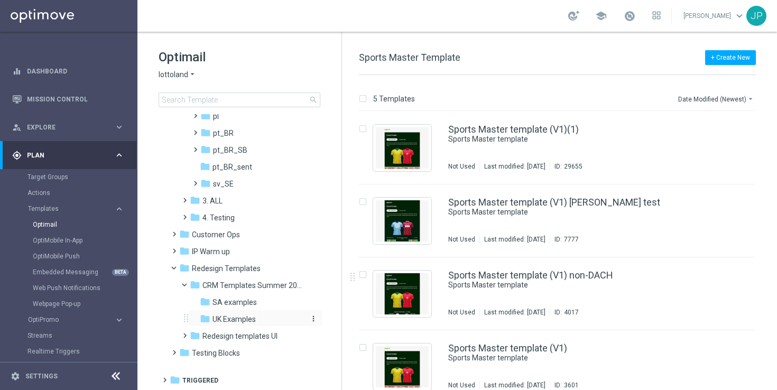
click at [240, 321] on span "UK Examples" at bounding box center [233, 319] width 43 height 10
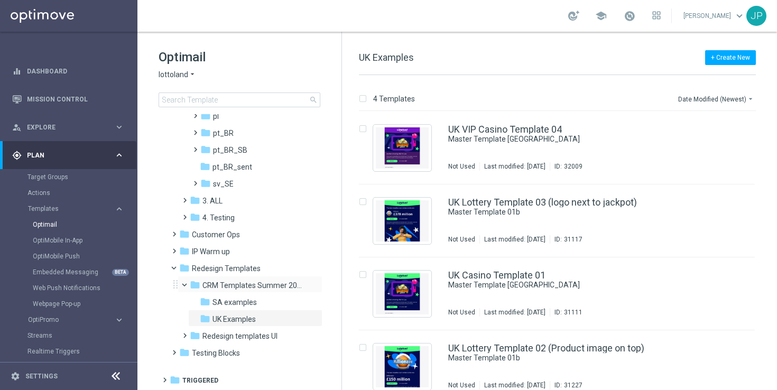
click at [187, 284] on span at bounding box center [189, 282] width 4 height 5
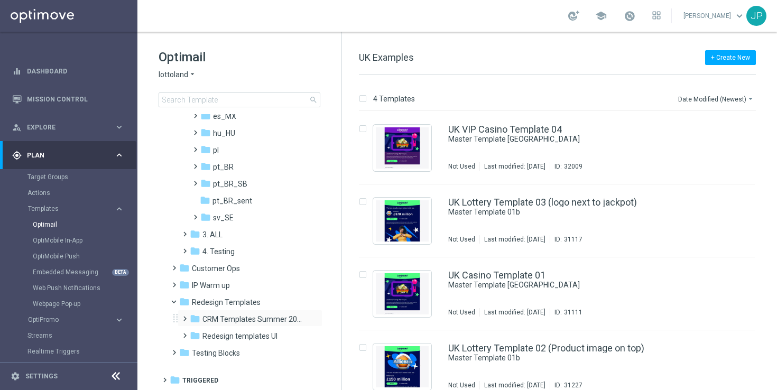
scroll to position [498, 0]
click at [206, 316] on span "CRM Templates Summer 2025" at bounding box center [252, 319] width 100 height 10
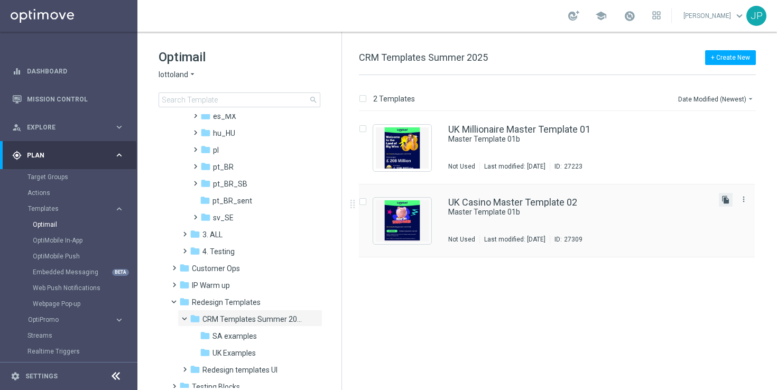
click at [723, 200] on icon "file_copy" at bounding box center [725, 199] width 8 height 8
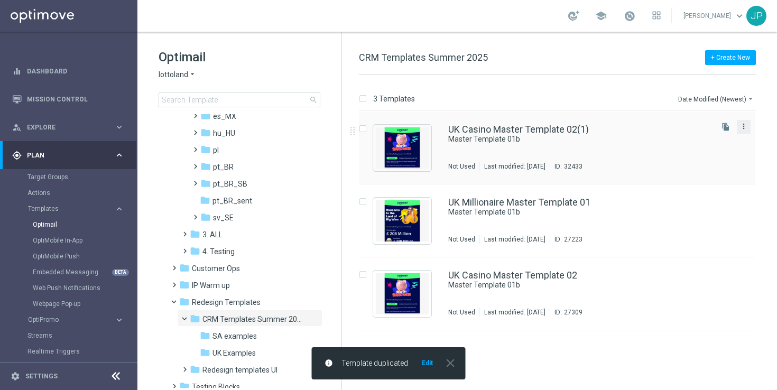
click at [743, 126] on icon "more_vert" at bounding box center [743, 126] width 8 height 8
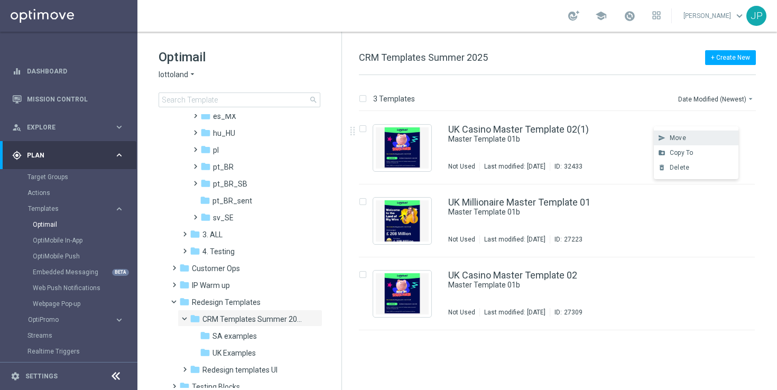
click at [711, 142] on div "send Move" at bounding box center [696, 137] width 85 height 15
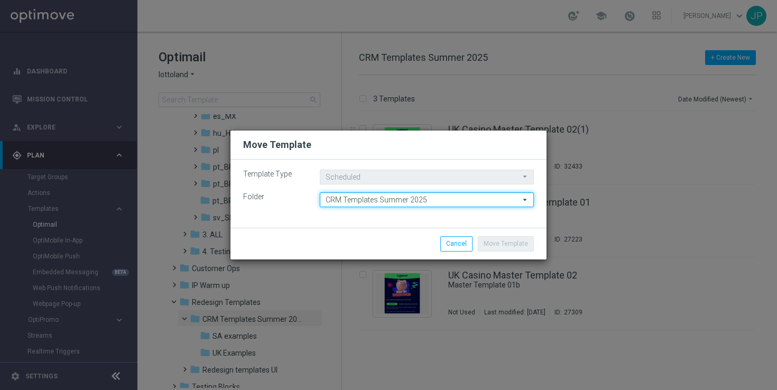
click at [461, 199] on input "CRM Templates Summer 2025" at bounding box center [427, 199] width 214 height 15
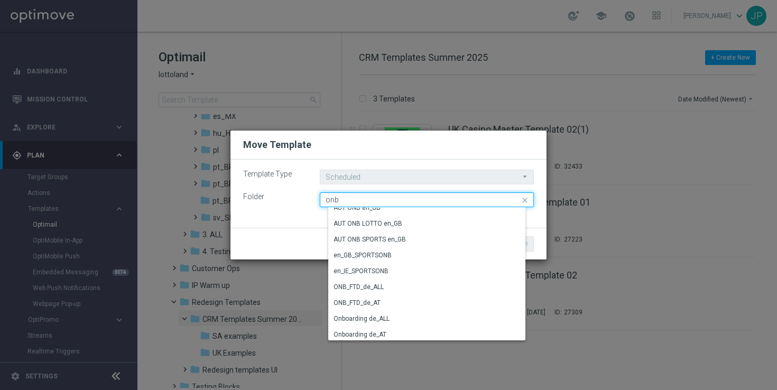
scroll to position [33, 0]
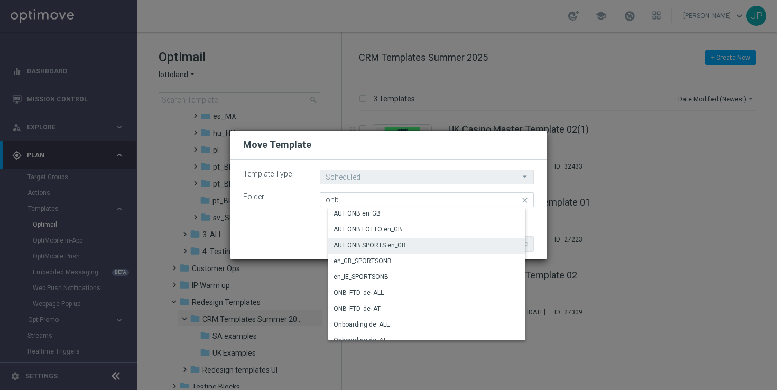
click at [432, 245] on div "AUT ONB SPORTS en_GB" at bounding box center [430, 245] width 205 height 15
type input "AUT ONB SPORTS en_GB"
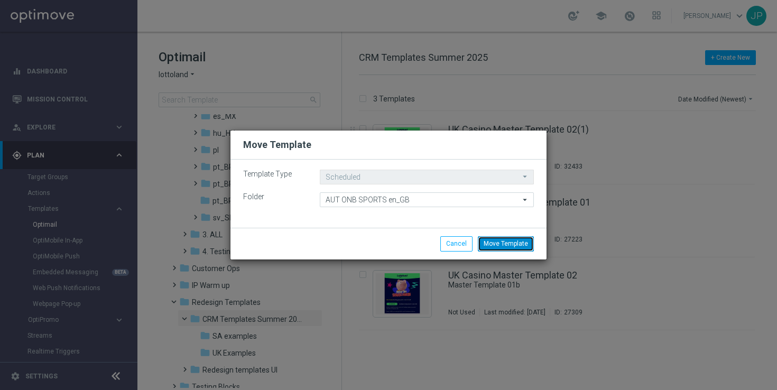
click at [498, 247] on button "Move Template" at bounding box center [506, 243] width 56 height 15
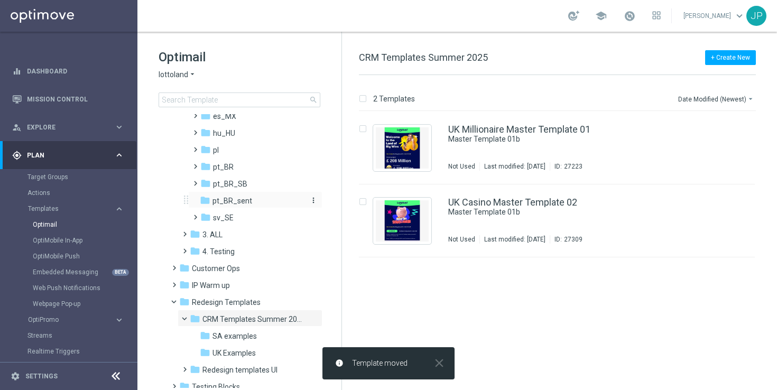
scroll to position [262, 0]
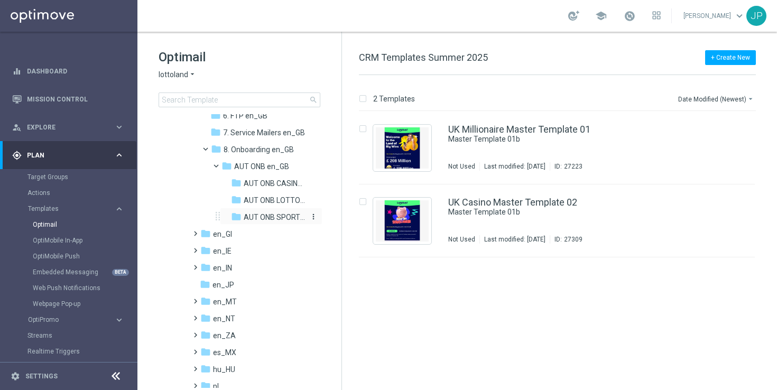
click at [263, 218] on span "AUT ONB SPORTS en_GB" at bounding box center [274, 217] width 61 height 10
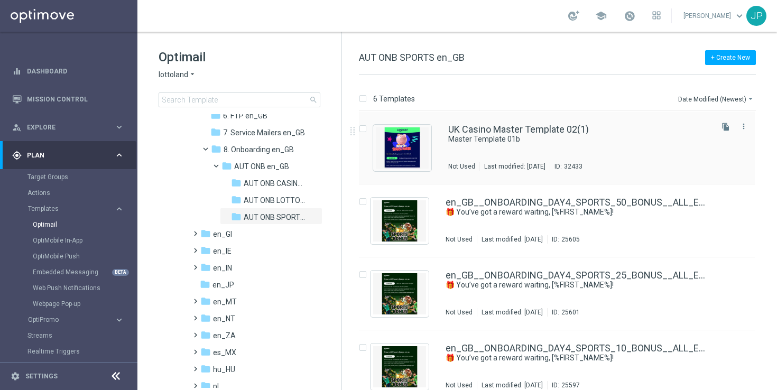
click at [679, 144] on div "UK Casino Master Template 02(1) Master Template 01b Not Used Last modified: Tue…" at bounding box center [579, 148] width 262 height 46
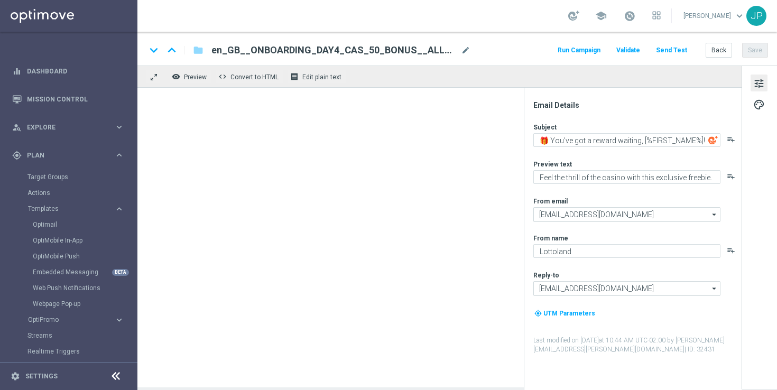
type textarea "Master Template 01b"
type textarea "preview text"
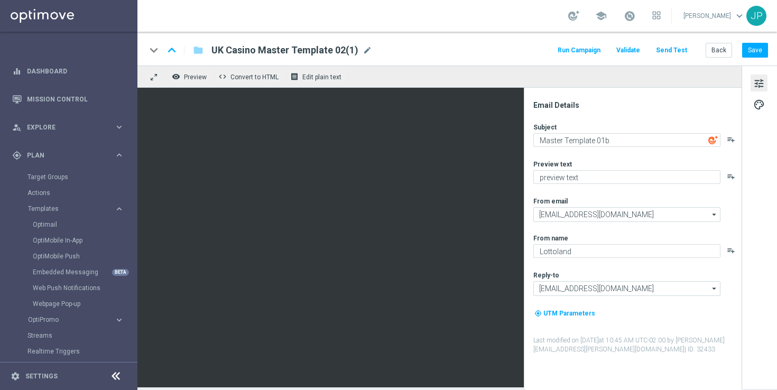
click at [325, 53] on span "UK Casino Master Template 02(1)" at bounding box center [284, 50] width 147 height 13
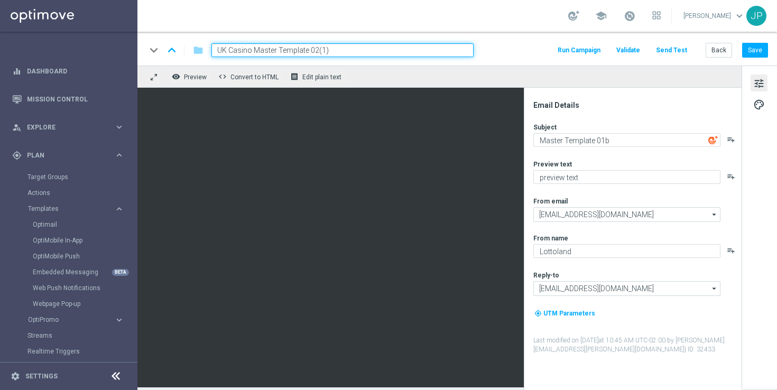
click at [357, 50] on input "UK Casino Master Template 02(1)" at bounding box center [342, 50] width 262 height 14
paste input "en_GB__ONBOARDING_DAY4_SPORTS_1_BONUS__ALL_EMA_AUT_SP_REBRANDED"
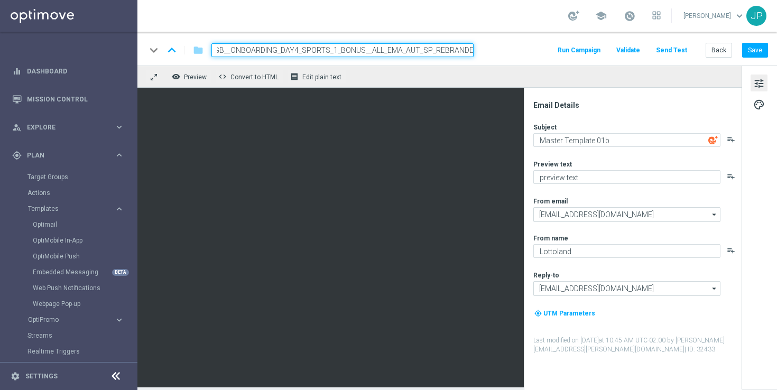
type input "en_GB__ONBOARDING_DAY4_SPORTS_1_BONUS__ALL_EMA_AUT_SP_REBRANDED"
click at [496, 53] on div "keyboard_arrow_down keyboard_arrow_up folder en_GB__ONBOARDING_DAY4_SPORTS_1_BO…" at bounding box center [457, 50] width 622 height 14
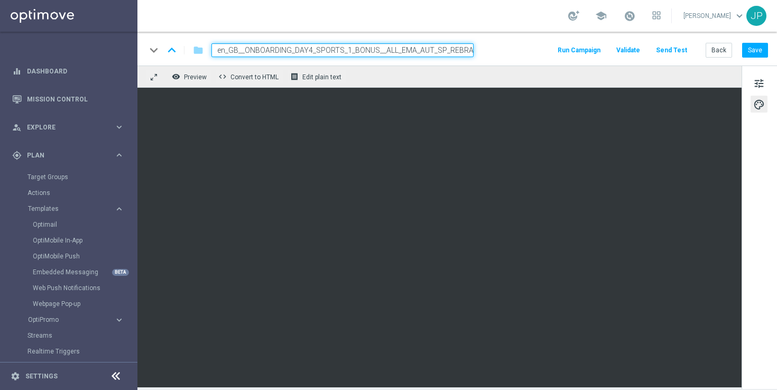
click at [751, 271] on div "tune palette" at bounding box center [758, 227] width 35 height 323
click at [762, 52] on button "Save" at bounding box center [755, 50] width 26 height 15
click at [757, 52] on button "Save" at bounding box center [755, 50] width 26 height 15
click at [712, 49] on button "Back" at bounding box center [718, 50] width 26 height 15
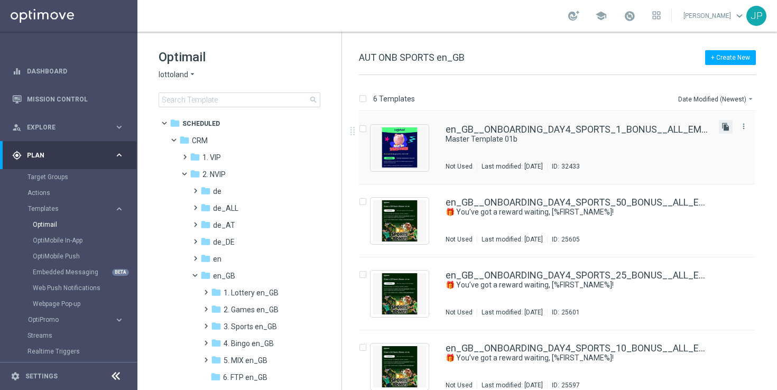
click at [726, 123] on icon "file_copy" at bounding box center [725, 127] width 8 height 8
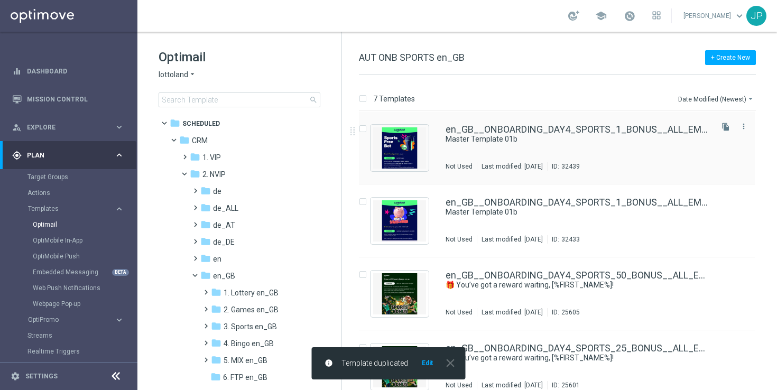
click at [635, 151] on div "en_GB__ONBOARDING_DAY4_SPORTS_1_BONUS__ALL_EMA_AUT_SP_REBRANDED(1) Master Templ…" at bounding box center [577, 148] width 265 height 46
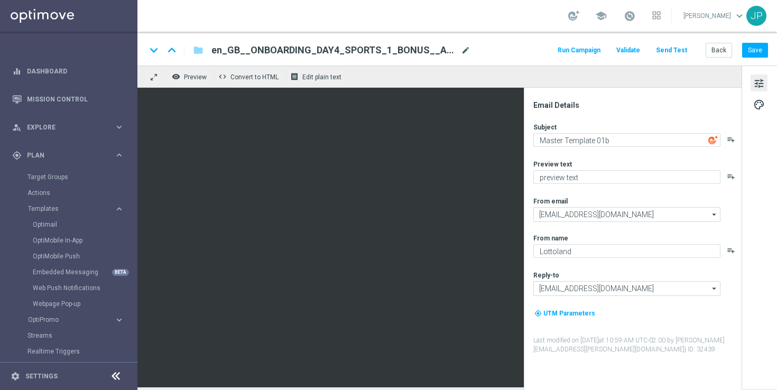
click at [463, 51] on span "mode_edit" at bounding box center [466, 50] width 10 height 10
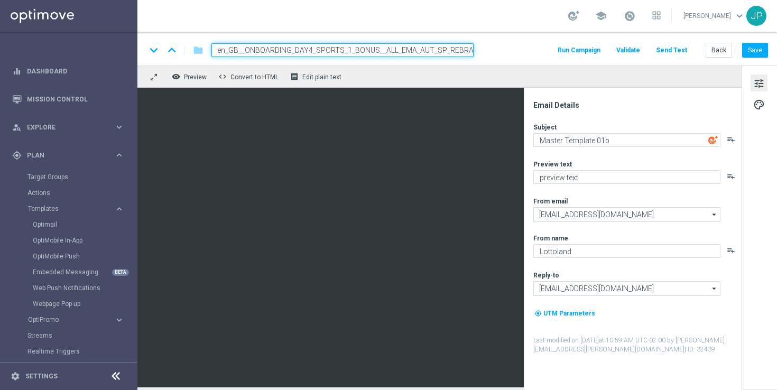
scroll to position [0, 23]
click at [421, 45] on input "en_GB__ONBOARDING_DAY4_SPORTS_1_BONUS__ALL_EMA_AUT_SP_REBRANDED(1)" at bounding box center [342, 50] width 262 height 14
paste input "5_BONUS__ALL_EMA_AUT_SP_REBRANDED"
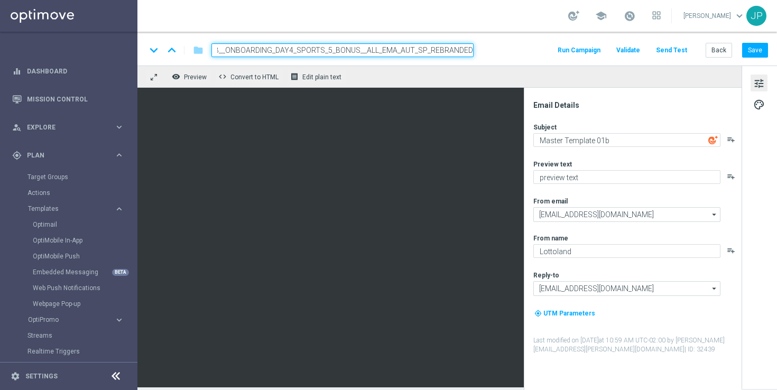
scroll to position [0, 15]
click at [502, 53] on div "keyboard_arrow_down keyboard_arrow_up folder en_GB__ONBOARDING_DAY4_SPORTS_5_BO…" at bounding box center [457, 50] width 622 height 14
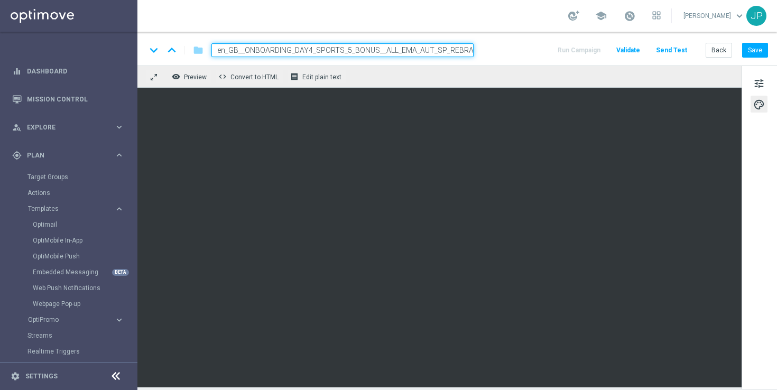
click at [372, 53] on input "en_GB__ONBOARDING_DAY4_SPORTS_5_BONUS__ALL_EMA_AUT_SP_REBRANDED" at bounding box center [342, 50] width 262 height 14
paste input "FREE_BET"
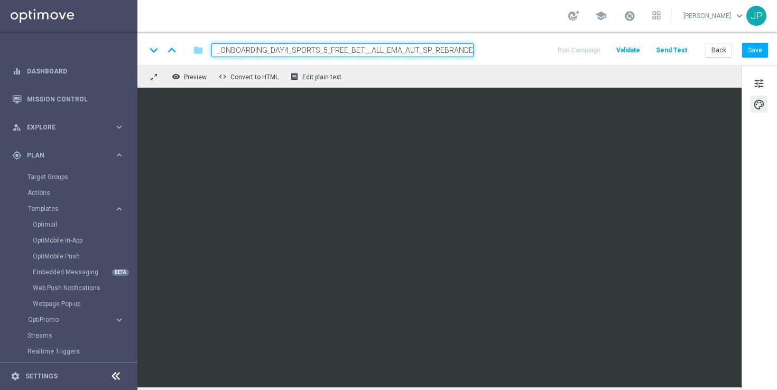
type input "en_GB__ONBOARDING_DAY4_SPORTS_5_FREE_BET__ALL_EMA_AUT_SP_REBRANDED"
click at [510, 45] on div "keyboard_arrow_down keyboard_arrow_up folder en_GB__ONBOARDING_DAY4_SPORTS_5_FR…" at bounding box center [457, 50] width 622 height 14
click at [759, 50] on button "Save" at bounding box center [755, 50] width 26 height 15
click at [750, 49] on button "Save" at bounding box center [755, 50] width 26 height 15
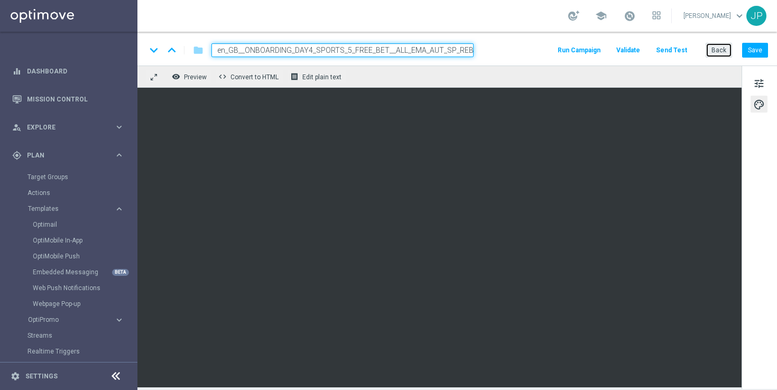
click at [716, 46] on button "Back" at bounding box center [718, 50] width 26 height 15
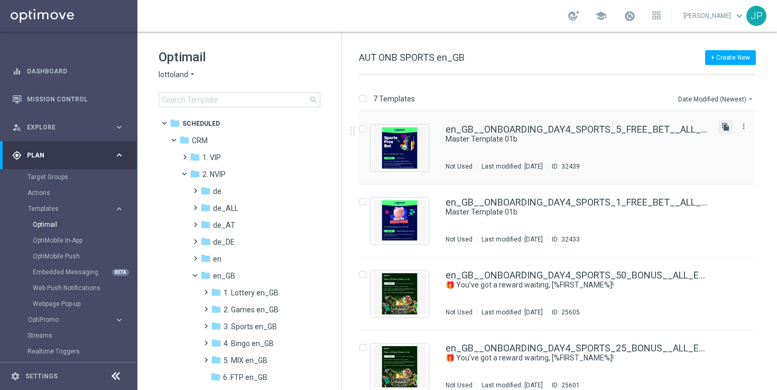
click at [725, 128] on icon "file_copy" at bounding box center [725, 127] width 8 height 8
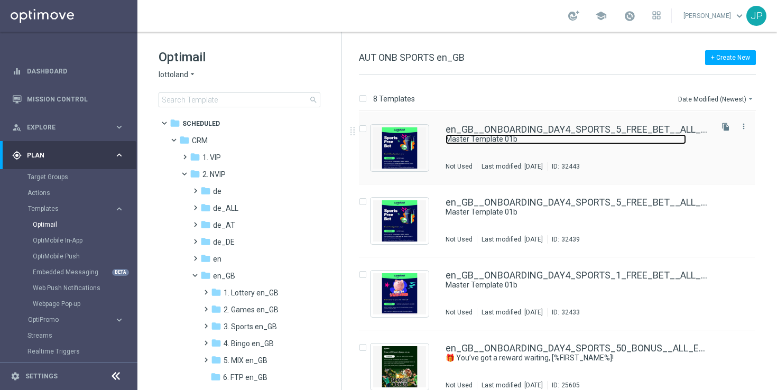
click at [655, 143] on link "Master Template 01b" at bounding box center [565, 139] width 240 height 10
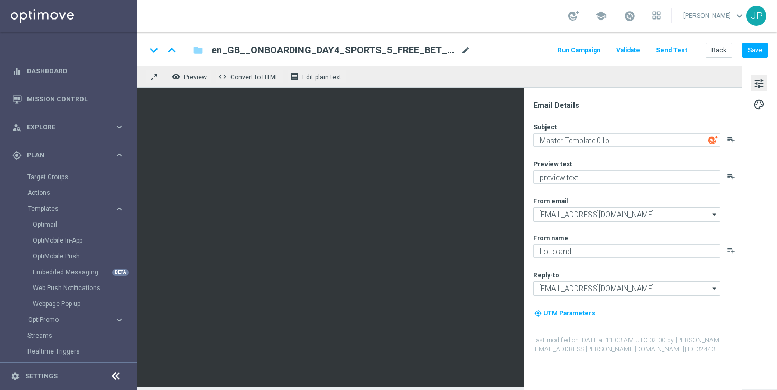
click at [464, 51] on span "mode_edit" at bounding box center [466, 50] width 10 height 10
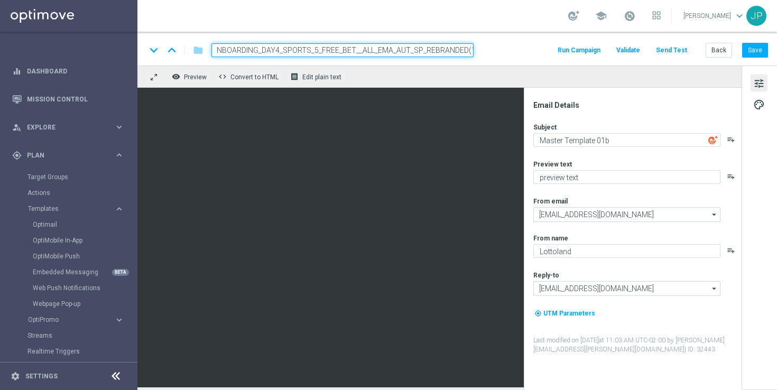
click at [434, 52] on input "en_GB__ONBOARDING_DAY4_SPORTS_5_FREE_BET__ALL_EMA_AUT_SP_REBRANDED(1)" at bounding box center [342, 50] width 262 height 14
paste input "10_FREE_BET__ALL_EMA_AUT_SP_REBRANDED"
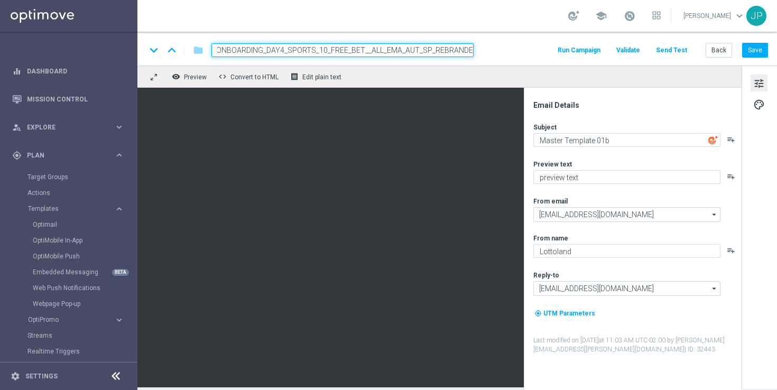
type input "en_GB__ONBOARDING_DAY4_SPORTS_10_FREE_BET__ALL_EMA_AUT_SP_REBRANDED"
click at [498, 49] on div "keyboard_arrow_down keyboard_arrow_up folder en_GB__ONBOARDING_DAY4_SPORTS_10_F…" at bounding box center [457, 50] width 622 height 14
click at [430, 41] on div "keyboard_arrow_down keyboard_arrow_up folder en_GB__ONBOARDING_DAY4_SPORTS_10_F…" at bounding box center [456, 49] width 639 height 34
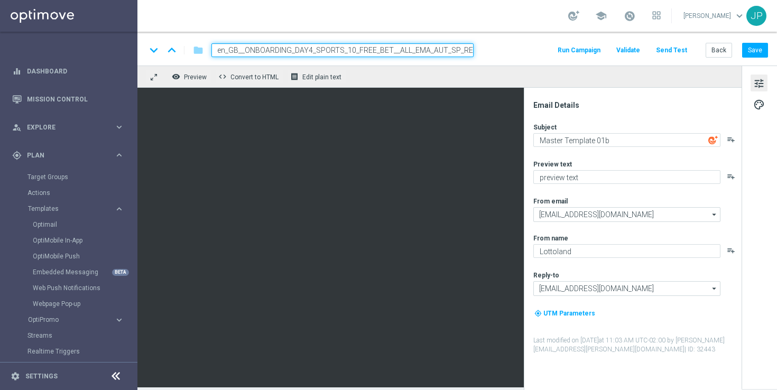
click at [430, 49] on input "en_GB__ONBOARDING_DAY4_SPORTS_10_FREE_BET__ALL_EMA_AUT_SP_REBRANDED" at bounding box center [342, 50] width 262 height 14
click at [502, 49] on div "keyboard_arrow_down keyboard_arrow_up folder en_GB__ONBOARDING_DAY4_SPORTS_10_F…" at bounding box center [457, 50] width 622 height 14
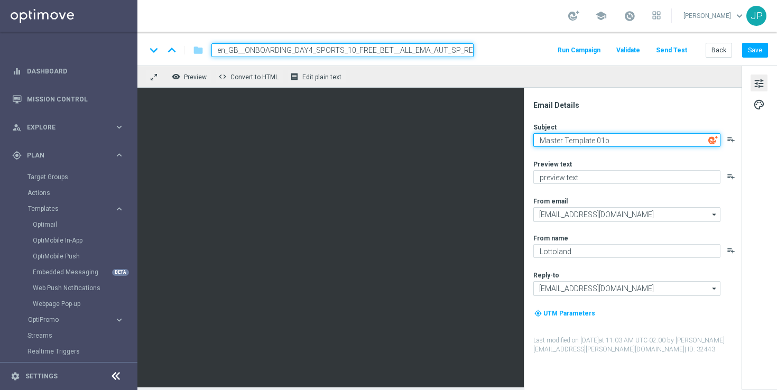
click at [614, 141] on textarea "Master Template 01b" at bounding box center [626, 140] width 187 height 14
paste textarea "🎁 You’ve got a reward waiting, [%FIRST_NAME%]!"
type textarea "🎁 You’ve got a reward waiting, [%FIRST_NAME%]!"
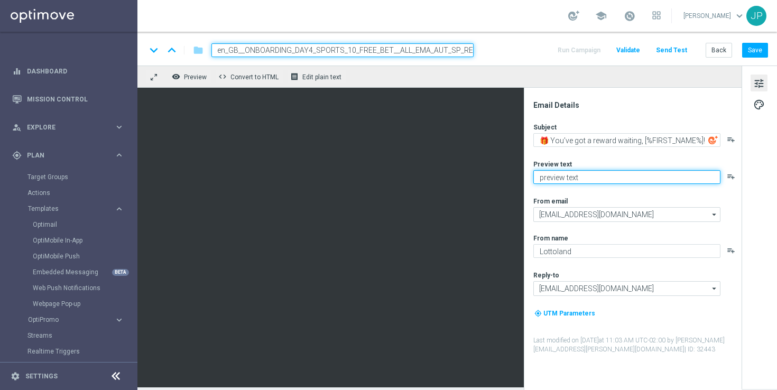
click at [572, 179] on textarea "preview text" at bounding box center [626, 177] width 187 height 14
paste textarea "Get your bets on your favourite sports with this exclusive freebie."
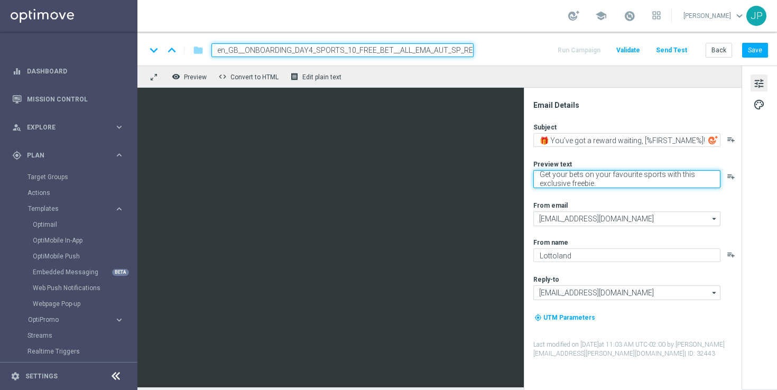
type textarea "Get your bets on your favourite sports with this exclusive freebie."
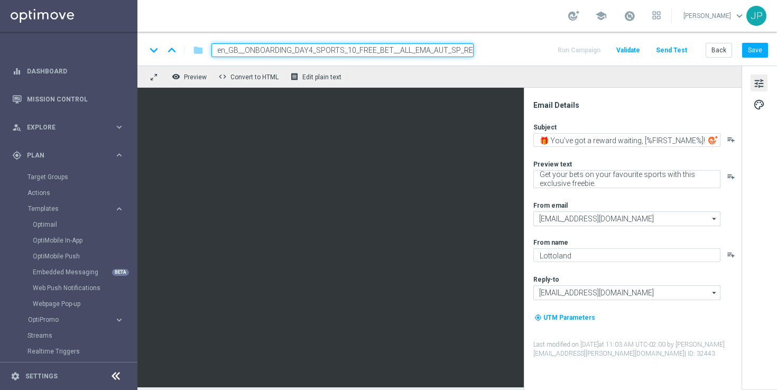
click at [608, 195] on div "Subject 🎁 You’ve got a reward waiting, [%FIRST_NAME%]! playlist_add Preview tex…" at bounding box center [636, 241] width 207 height 236
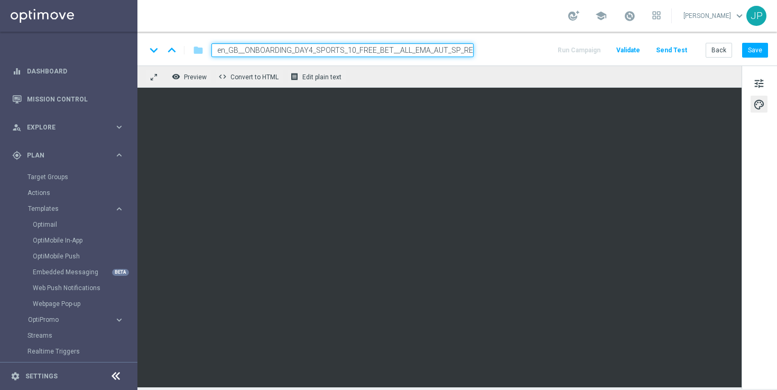
click at [764, 74] on div "tune palette" at bounding box center [758, 227] width 35 height 323
click at [757, 84] on span "tune" at bounding box center [759, 84] width 12 height 14
click at [750, 45] on button "Save" at bounding box center [755, 50] width 26 height 15
click at [333, 78] on span "Edit plain text" at bounding box center [321, 76] width 39 height 7
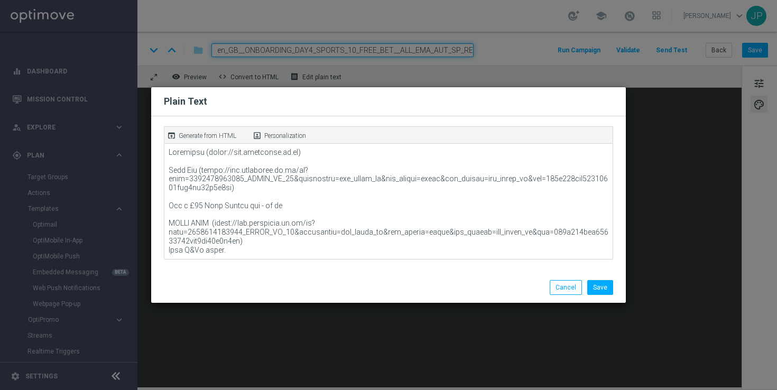
click at [209, 134] on p "Generate from HTML" at bounding box center [208, 136] width 58 height 10
click at [601, 284] on button "Save" at bounding box center [600, 287] width 26 height 15
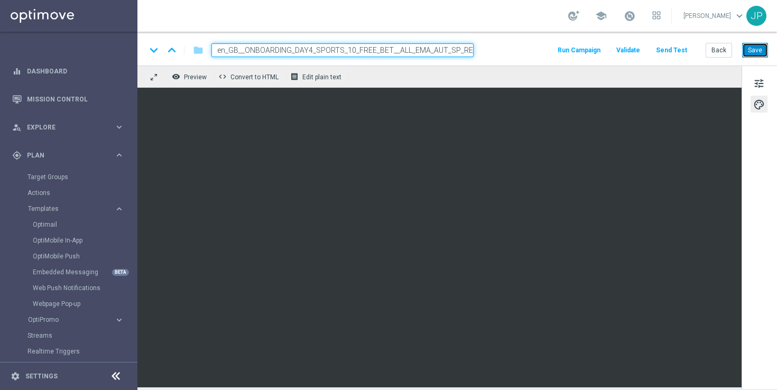
click at [765, 57] on button "Save" at bounding box center [755, 50] width 26 height 15
click at [756, 85] on span "tune" at bounding box center [759, 84] width 12 height 14
click at [763, 50] on button "Save" at bounding box center [755, 50] width 26 height 15
click at [761, 48] on button "Save" at bounding box center [755, 50] width 26 height 15
click at [712, 53] on button "Back" at bounding box center [718, 50] width 26 height 15
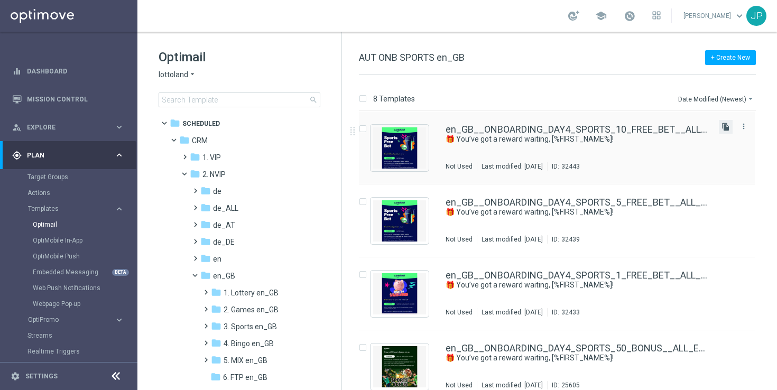
click at [724, 127] on icon "file_copy" at bounding box center [725, 127] width 8 height 8
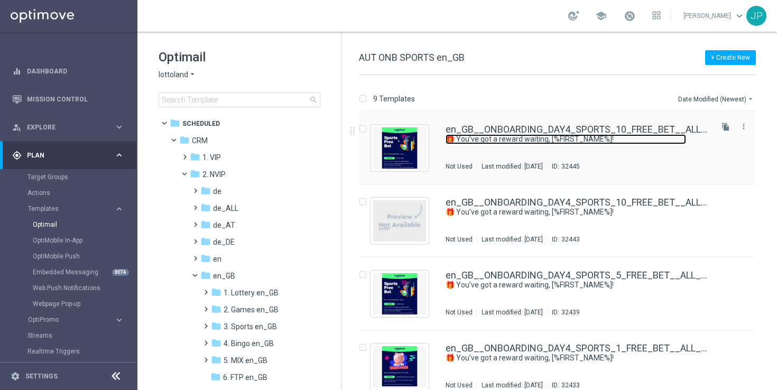
click at [680, 135] on link "🎁 You’ve got a reward waiting, [%FIRST_NAME%]!" at bounding box center [565, 139] width 240 height 10
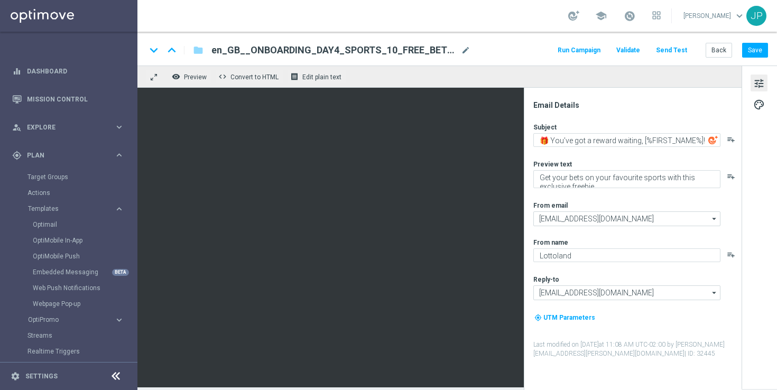
click at [375, 48] on span "en_GB__ONBOARDING_DAY4_SPORTS_10_FREE_BET__ALL_EMA_AUT_SP_REBRANDED(1)" at bounding box center [333, 50] width 245 height 13
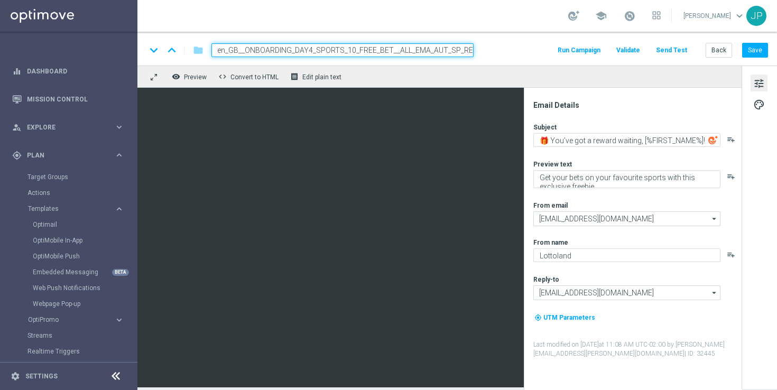
scroll to position [0, 37]
click at [375, 48] on input "en_GB__ONBOARDING_DAY4_SPORTS_10_FREE_BET__ALL_EMA_AUT_SP_REBRANDED(1)" at bounding box center [342, 50] width 262 height 14
paste input "25_FREE_BET__ALL_EMA_AUT_SP_REBRANDED"
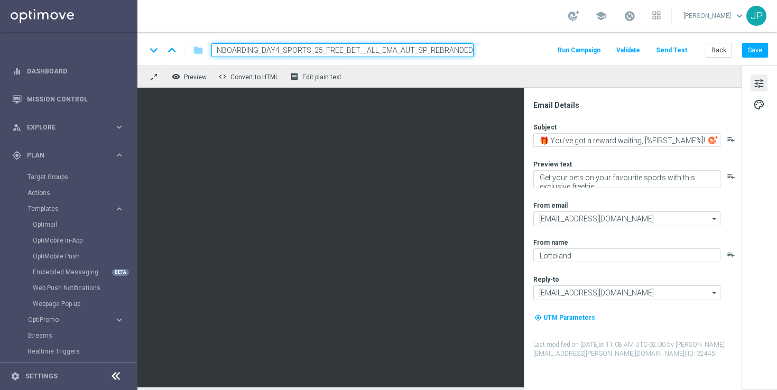
scroll to position [0, 29]
type input "en_GB__ONBOARDING_DAY4_SPORTS_25_FREE_BET__ALL_EMA_AUT_SP_REBRANDED"
click at [487, 46] on div "keyboard_arrow_down keyboard_arrow_up folder en_GB__ONBOARDING_DAY4_SPORTS_25_F…" at bounding box center [457, 50] width 622 height 14
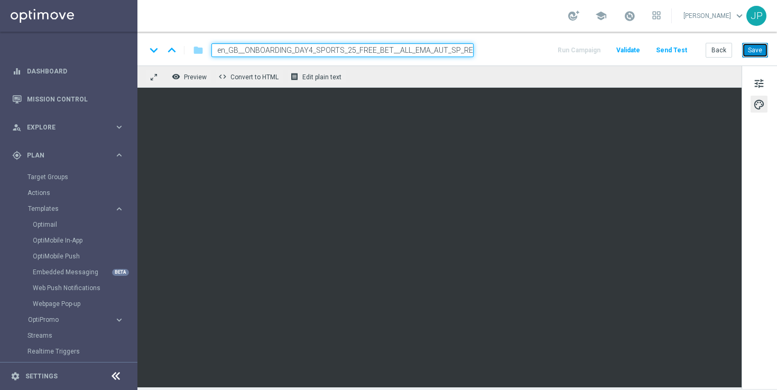
click at [753, 51] on button "Save" at bounding box center [755, 50] width 26 height 15
click at [753, 45] on button "Save" at bounding box center [755, 50] width 26 height 15
click at [399, 51] on input "en_GB__ONBOARDING_DAY4_SPORTS_25_FREE_BET__ALL_EMA_AUT_SP_REBRANDED" at bounding box center [342, 50] width 262 height 14
click at [400, 49] on input "en_GB__ONBOARDING_DAY4_SPORTS_25_FREE_BET__ALL_EMA_AUT_SP_REBRANDED" at bounding box center [342, 50] width 262 height 14
click at [434, 48] on input "en_GB__ONBOARDING_DAY4_SPORTS_25_FREE_BET__ALL_EMA_AUT_SP_REBRANDED" at bounding box center [342, 50] width 262 height 14
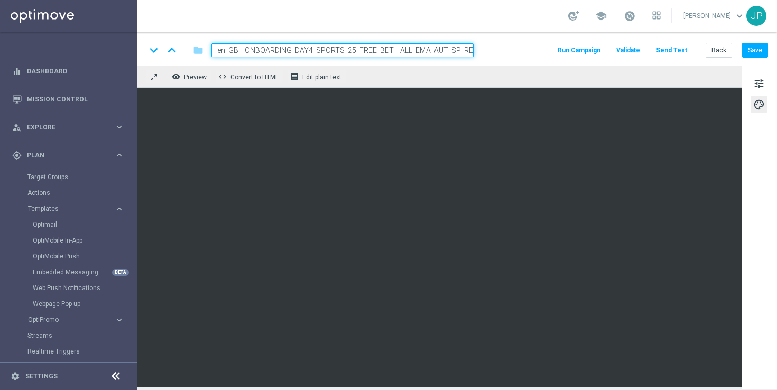
click at [434, 48] on input "en_GB__ONBOARDING_DAY4_SPORTS_25_FREE_BET__ALL_EMA_AUT_SP_REBRANDED" at bounding box center [342, 50] width 262 height 14
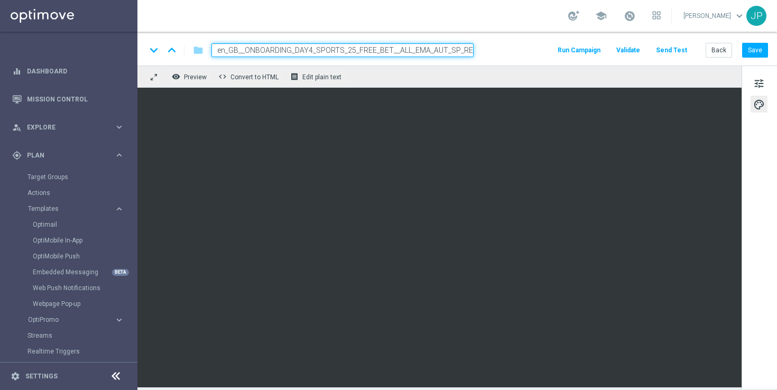
scroll to position [0, 28]
click at [515, 53] on div "keyboard_arrow_down keyboard_arrow_up folder en_GB__ONBOARDING_DAY4_SPORTS_25_F…" at bounding box center [457, 50] width 622 height 14
click at [748, 54] on button "Save" at bounding box center [755, 50] width 26 height 15
click at [722, 53] on button "Back" at bounding box center [718, 50] width 26 height 15
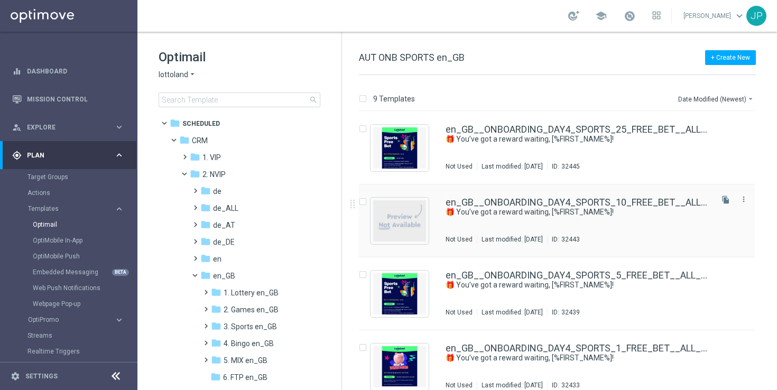
scroll to position [97, 0]
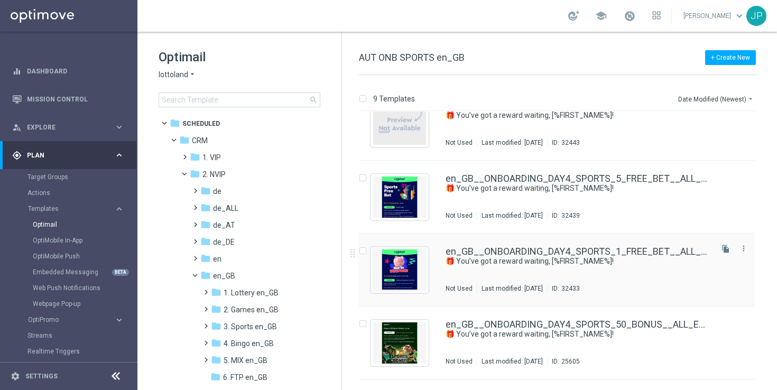
click at [649, 266] on div "en_GB__ONBOARDING_DAY4_SPORTS_1_FREE_BET__ALL_EMA_AUT_SP_REBRANDED 🎁 You’ve got…" at bounding box center [577, 270] width 265 height 46
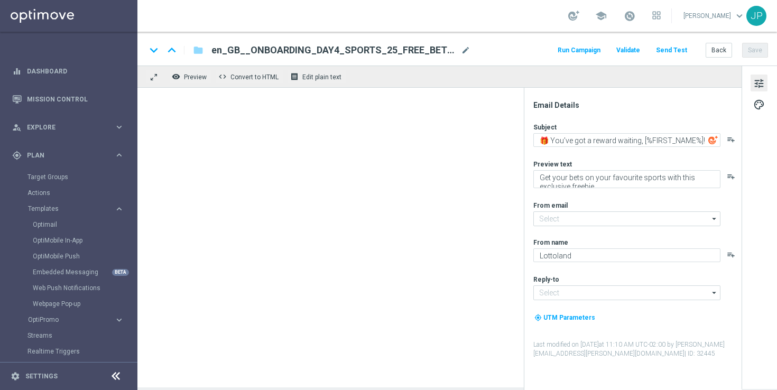
type input "[EMAIL_ADDRESS][DOMAIN_NAME]"
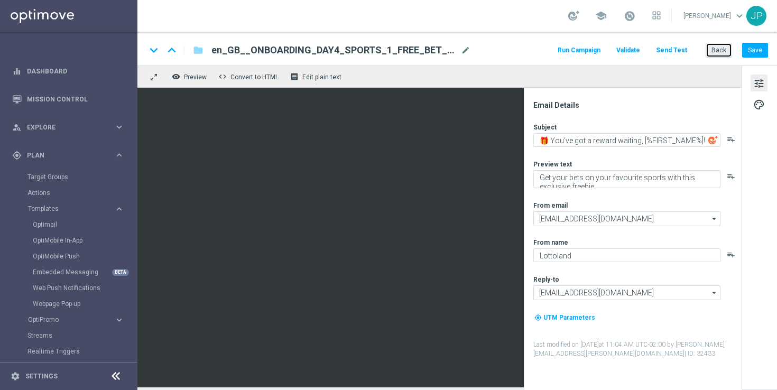
click at [720, 46] on button "Back" at bounding box center [718, 50] width 26 height 15
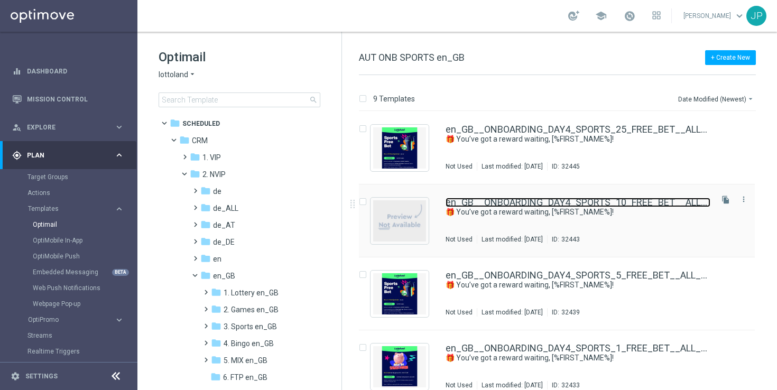
click at [644, 200] on link "en_GB__ONBOARDING_DAY4_SPORTS_10_FREE_BET__ALL_EMA_AUT_SP_REBRANDED" at bounding box center [577, 203] width 265 height 10
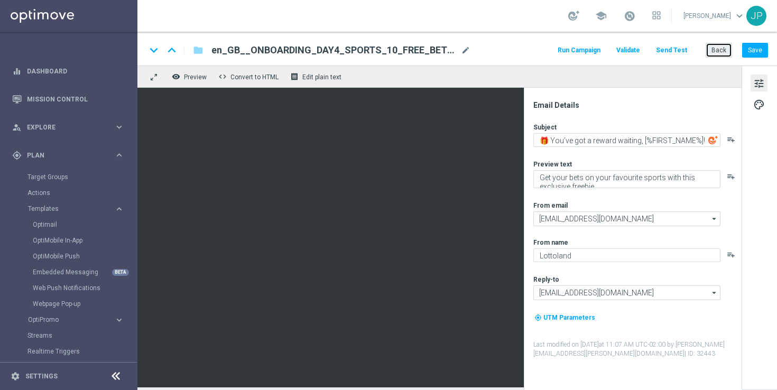
click at [717, 51] on button "Back" at bounding box center [718, 50] width 26 height 15
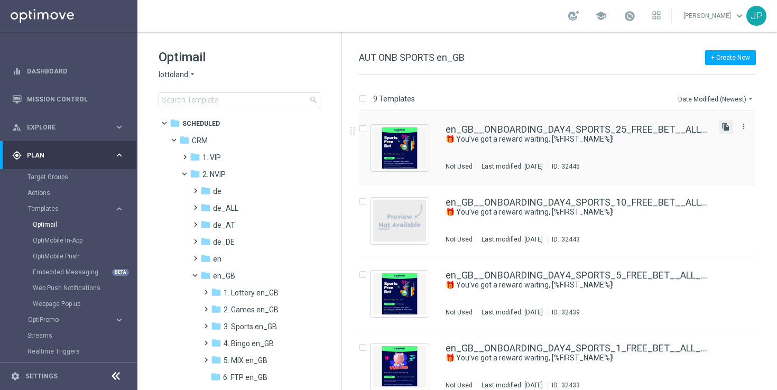
click at [724, 125] on icon "file_copy" at bounding box center [725, 127] width 8 height 8
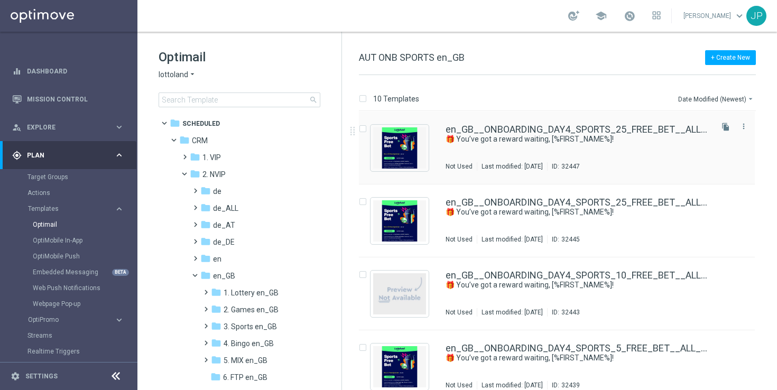
click at [683, 148] on div "en_GB__ONBOARDING_DAY4_SPORTS_25_FREE_BET__ALL_EMA_AUT_SP_REBRANDED(1) 🎁 You’ve…" at bounding box center [577, 148] width 265 height 46
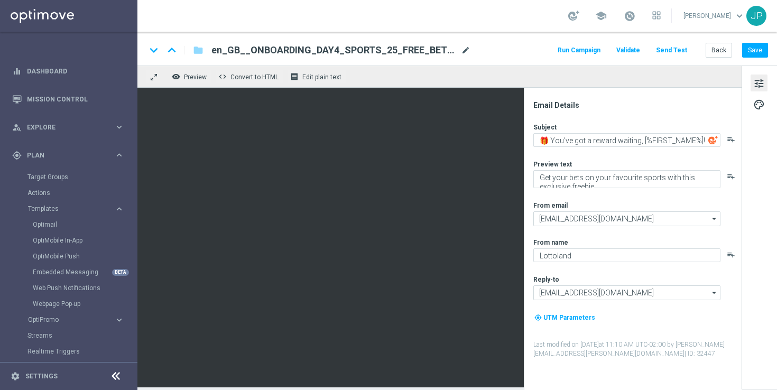
click at [463, 53] on span "mode_edit" at bounding box center [466, 50] width 10 height 10
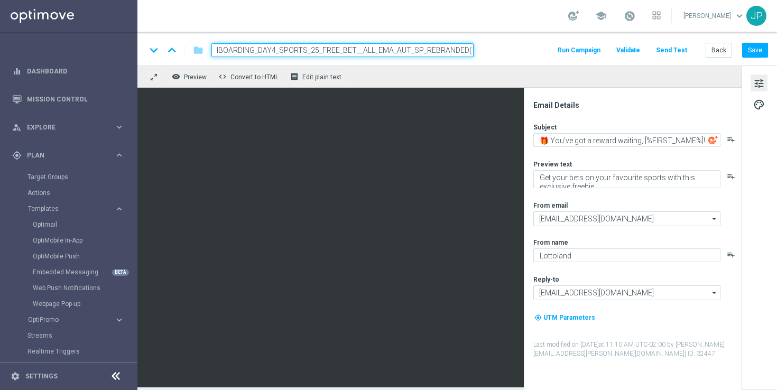
click at [424, 52] on input "en_GB__ONBOARDING_DAY4_SPORTS_25_FREE_BET__ALL_EMA_AUT_SP_REBRANDED(1)" at bounding box center [342, 50] width 262 height 14
paste input "50_FREE_BET__ALL_EMA_AUT_SP_REBRANDED"
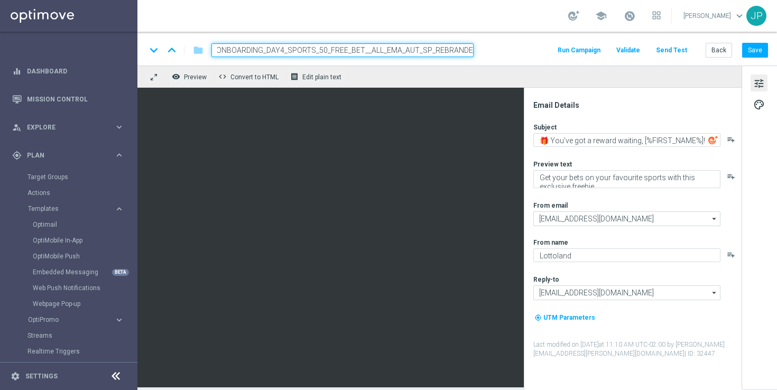
type input "en_GB__ONBOARDING_DAY4_SPORTS_50_FREE_BET__ALL_EMA_AUT_SP_REBRANDED"
click at [489, 50] on div "keyboard_arrow_down keyboard_arrow_up folder en_GB__ONBOARDING_DAY4_SPORTS_50_F…" at bounding box center [457, 50] width 622 height 14
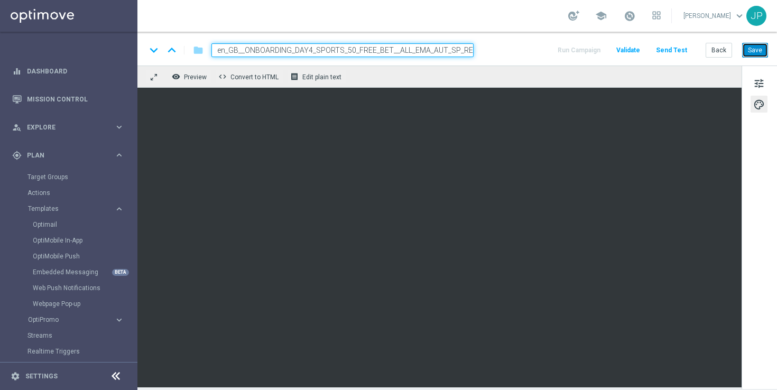
click at [762, 53] on button "Save" at bounding box center [755, 50] width 26 height 15
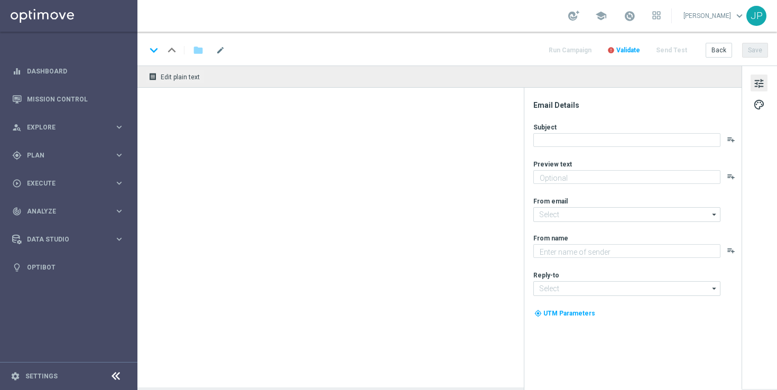
type textarea "Feel the thrill of the casino with this exclusive freebie."
type input "[EMAIL_ADDRESS][DOMAIN_NAME]"
type textarea "Lottoland"
type input "[EMAIL_ADDRESS][DOMAIN_NAME]"
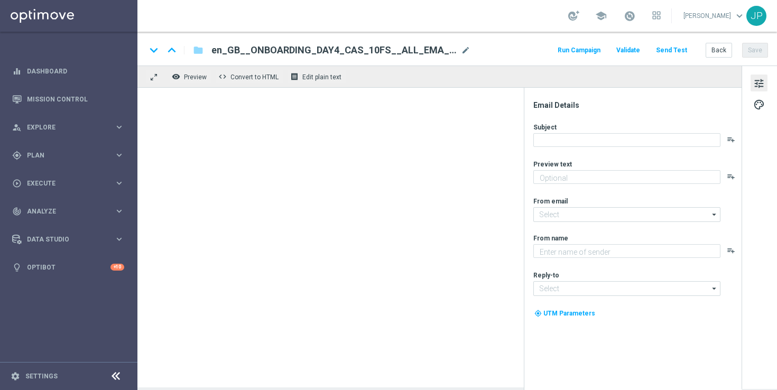
type textarea "Feel the thrill of the casino with this exclusive freebie."
type textarea "Lottoland"
type input "[EMAIL_ADDRESS][DOMAIN_NAME]"
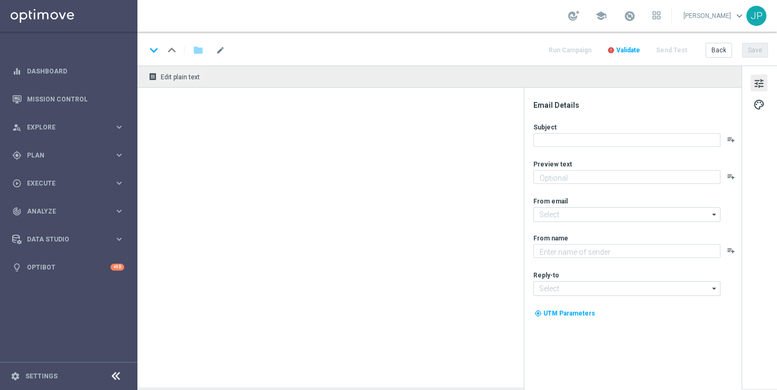
type textarea "Feel the thrill of the casino with this exclusive freebie."
type input "[EMAIL_ADDRESS][DOMAIN_NAME]"
type textarea "Lottoland"
type input "[EMAIL_ADDRESS][DOMAIN_NAME]"
type textarea "Feel the thrill of the casino with this exclusive freebie."
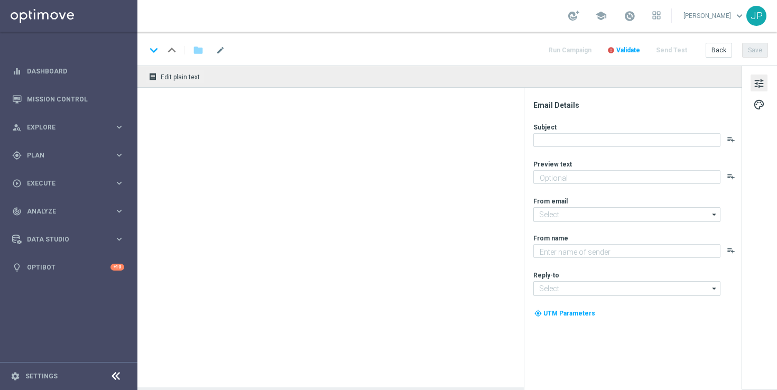
type input "[EMAIL_ADDRESS][DOMAIN_NAME]"
type textarea "Lottoland"
type input "[EMAIL_ADDRESS][DOMAIN_NAME]"
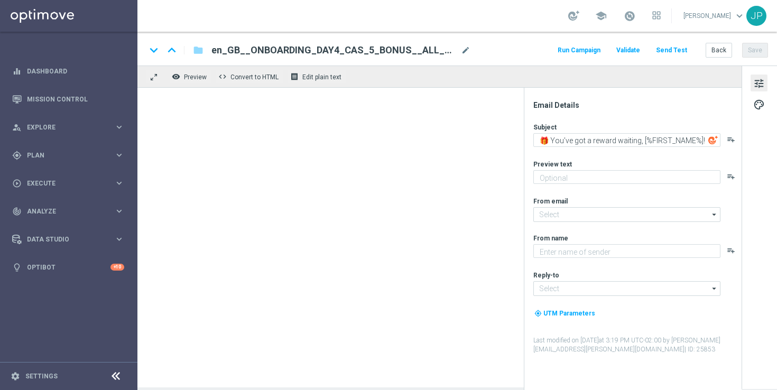
type textarea "Feel the thrill of the casino with this exclusive freebie."
type input "[EMAIL_ADDRESS][DOMAIN_NAME]"
type textarea "Lottoland"
type input "[EMAIL_ADDRESS][DOMAIN_NAME]"
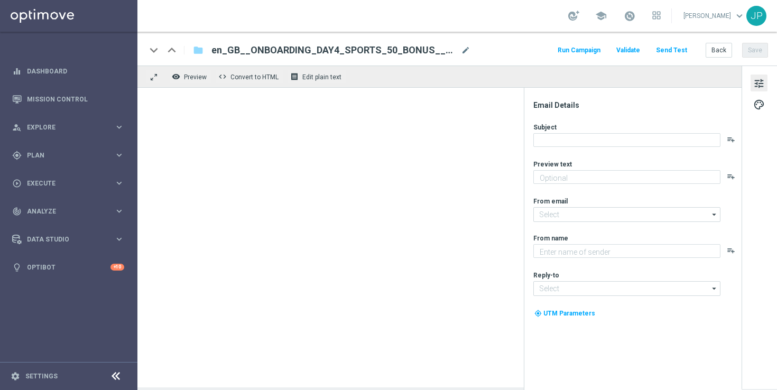
type textarea "Get your bets on your favourite sports with this exclusive freebie."
type input "[EMAIL_ADDRESS][DOMAIN_NAME]"
type textarea "Lottoland"
type input "[EMAIL_ADDRESS][DOMAIN_NAME]"
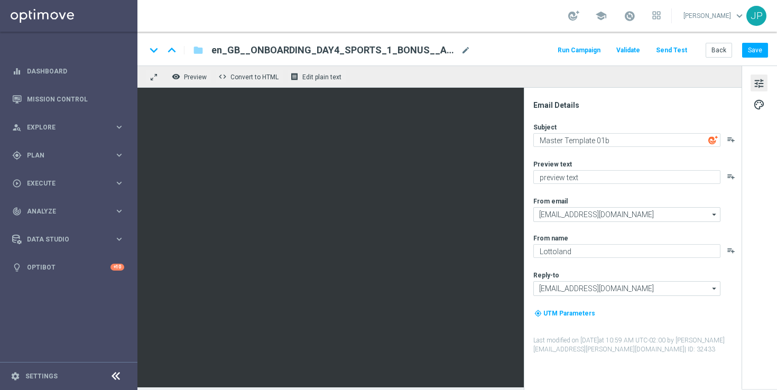
click at [409, 55] on span "en_GB__ONBOARDING_DAY4_SPORTS_1_BONUS__ALL_EMA_AUT_SP_REBRANDED" at bounding box center [333, 50] width 245 height 13
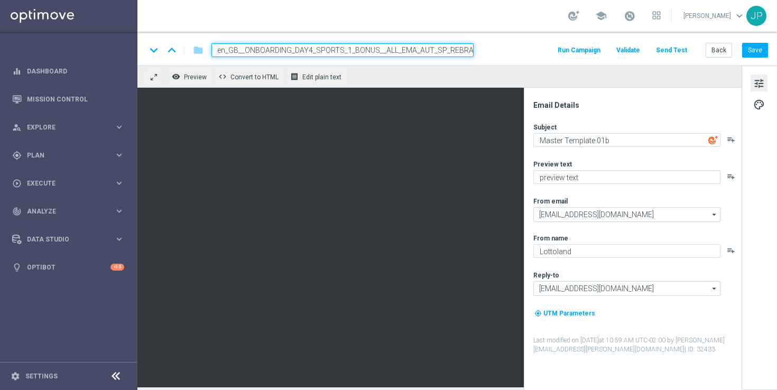
scroll to position [0, 15]
click at [359, 48] on input "en_GB__ONBOARDING_DAY4_SPORTS_1_BONUS__ALL_EMA_AUT_SP_REBRANDED" at bounding box center [342, 50] width 262 height 14
click at [421, 52] on input "en_GB__ONBOARDING_DAY4_SPORTS_1_FREE_BET__ALL_EMA_AUT_SP_REBRANDED" at bounding box center [342, 50] width 262 height 14
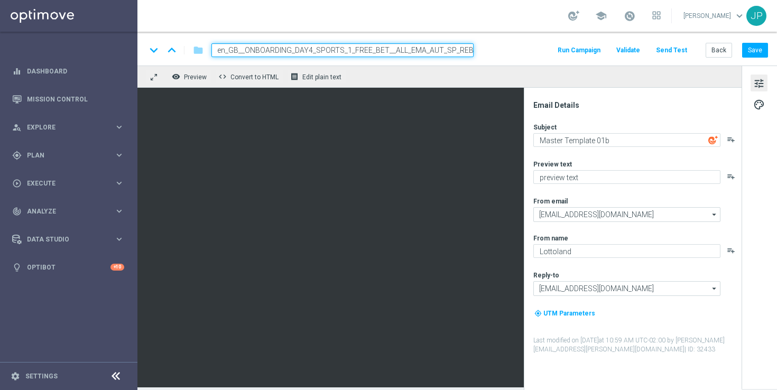
click at [421, 52] on input "en_GB__ONBOARDING_DAY4_SPORTS_1_FREE_BET__ALL_EMA_AUT_SP_REBRANDED" at bounding box center [342, 50] width 262 height 14
type input "en_GB__ONBOARDING_DAY4_SPORTS_1_FREE_BET__ALL_EMA_AUT_SP_REBRANDED"
click at [536, 49] on div "keyboard_arrow_down keyboard_arrow_up folder en_GB__ONBOARDING_DAY4_SPORTS_1_FR…" at bounding box center [457, 50] width 622 height 14
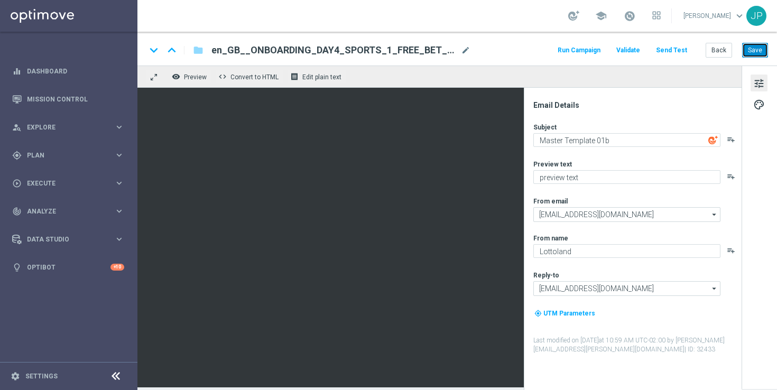
click at [754, 44] on button "Save" at bounding box center [755, 50] width 26 height 15
click at [765, 51] on button "Save" at bounding box center [755, 50] width 26 height 15
click at [421, 51] on span "en_GB__ONBOARDING_DAY4_SPORTS_1_FREE_BET__ALL_EMA_AUT_SP_REBRANDED" at bounding box center [333, 50] width 245 height 13
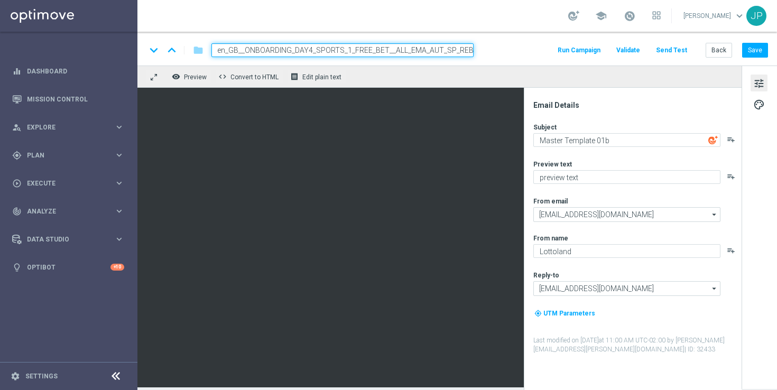
click at [421, 51] on input "en_GB__ONBOARDING_DAY4_SPORTS_1_FREE_BET__ALL_EMA_AUT_SP_REBRANDED" at bounding box center [342, 50] width 262 height 14
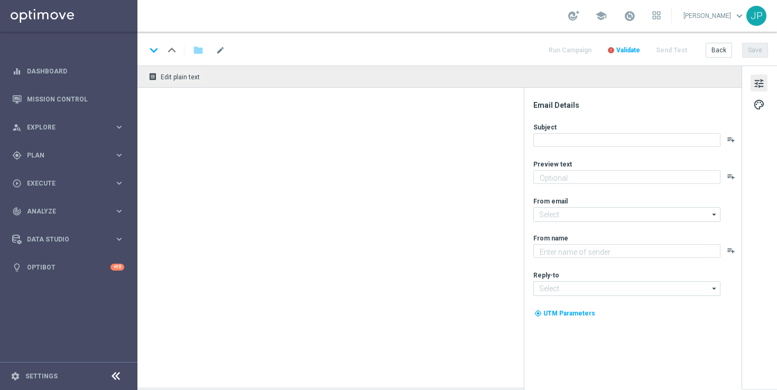
type textarea "preview text"
type textarea "Lottoland"
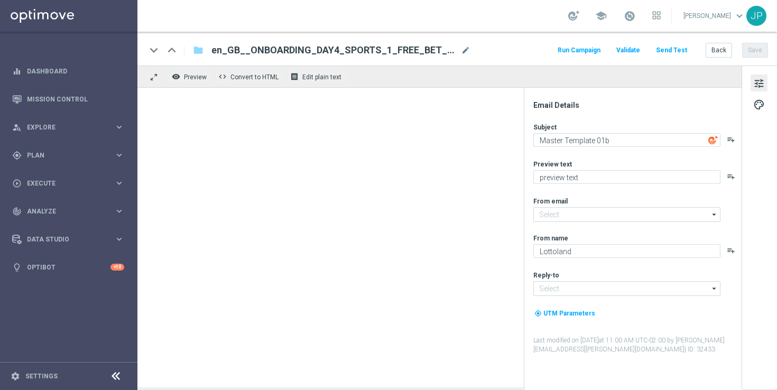
type input "[EMAIL_ADDRESS][DOMAIN_NAME]"
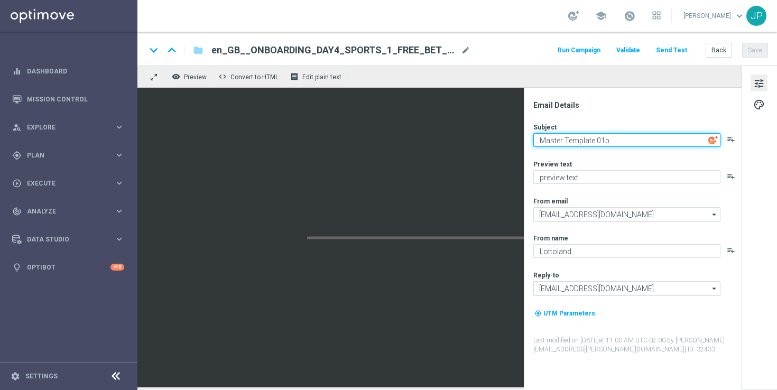
click at [667, 143] on textarea "Master Template 01b" at bounding box center [626, 140] width 187 height 14
paste textarea "🎁 You’ve got a reward waiting, [%FIRST_NAME%]!"
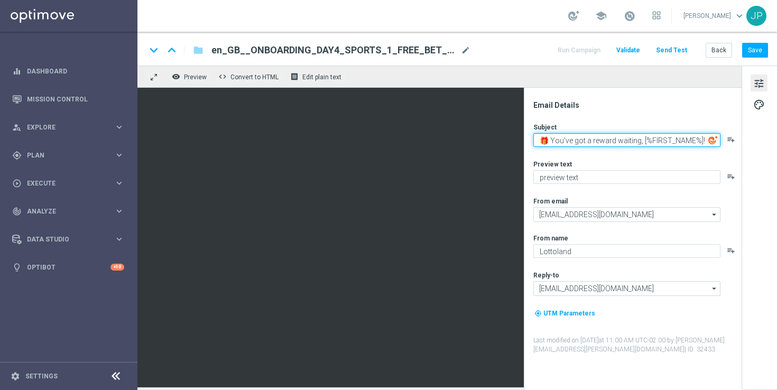
type textarea "🎁 You’ve got a reward waiting, [%FIRST_NAME%]!"
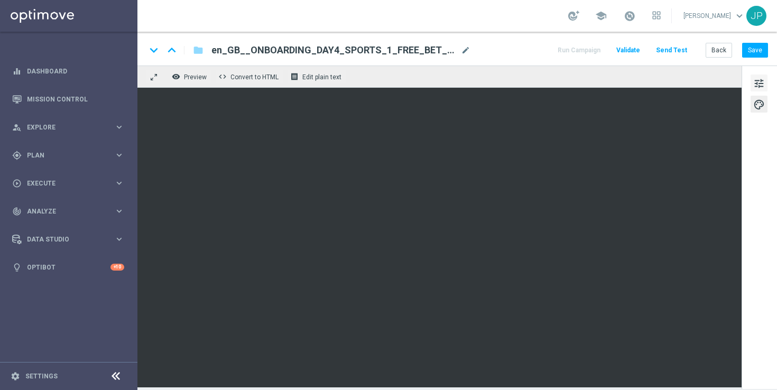
click at [758, 82] on span "tune" at bounding box center [759, 84] width 12 height 14
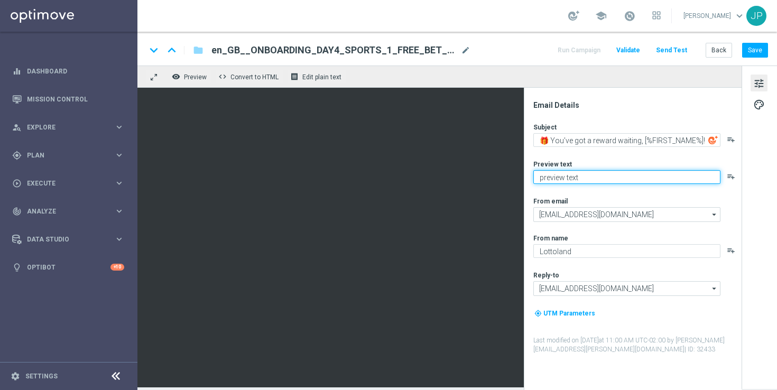
click at [592, 174] on textarea "preview text" at bounding box center [626, 177] width 187 height 14
paste textarea "Get your bets on your favourite sports with this exclusive freebie."
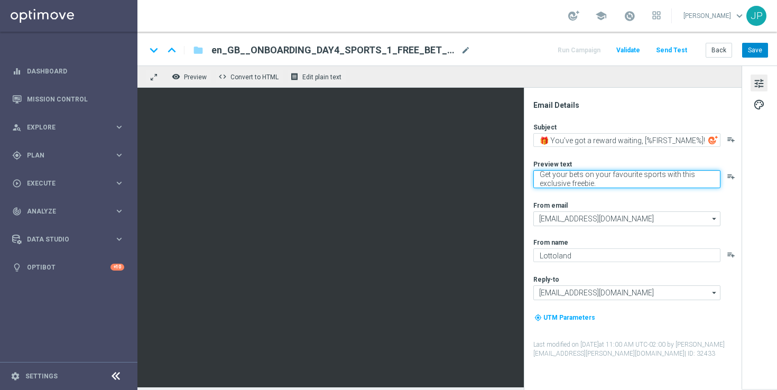
type textarea "Get your bets on your favourite sports with this exclusive freebie."
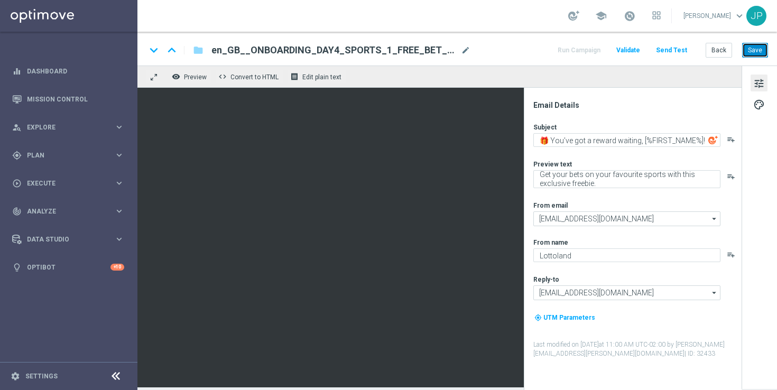
click at [766, 47] on button "Save" at bounding box center [755, 50] width 26 height 15
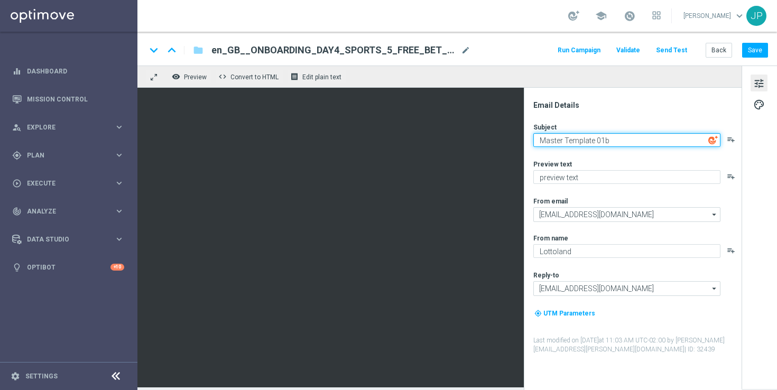
click at [612, 135] on textarea "Master Template 01b" at bounding box center [626, 140] width 187 height 14
paste textarea "🎁 You’ve got a reward waiting, [%FIRST_NAME%]!"
type textarea "🎁 You’ve got a reward waiting, [%FIRST_NAME%]!"
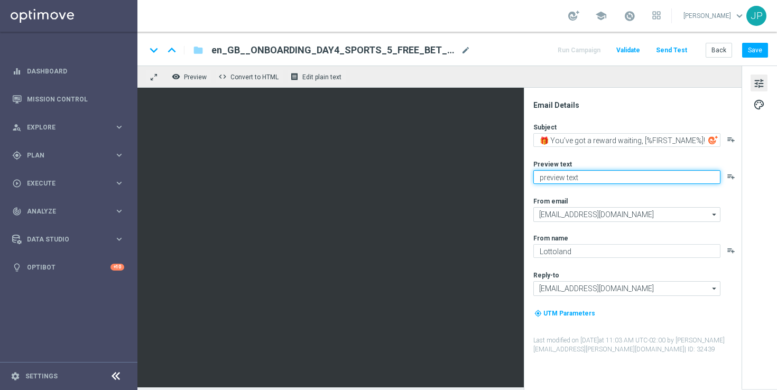
click at [643, 173] on textarea "preview text" at bounding box center [626, 177] width 187 height 14
paste textarea "Get your bets on your favourite sports with this exclusive freebie."
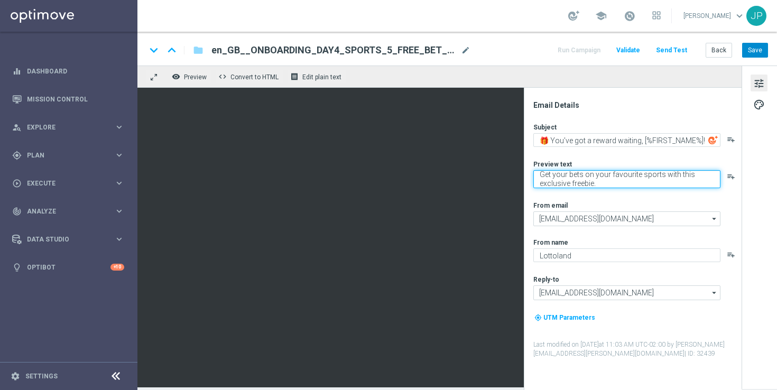
type textarea "Get your bets on your favourite sports with this exclusive freebie."
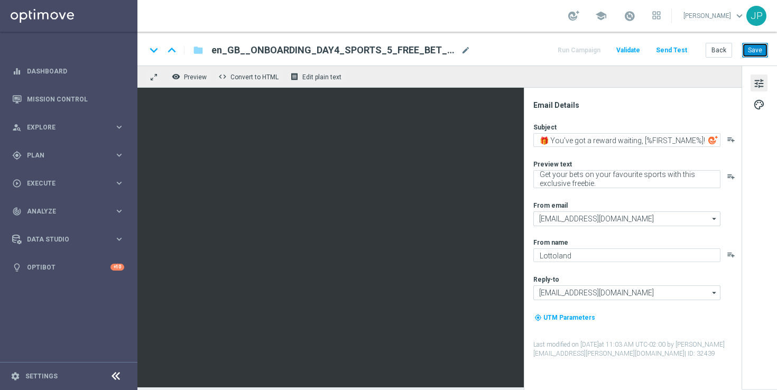
click at [752, 52] on button "Save" at bounding box center [755, 50] width 26 height 15
click at [751, 57] on button "Save" at bounding box center [755, 50] width 26 height 15
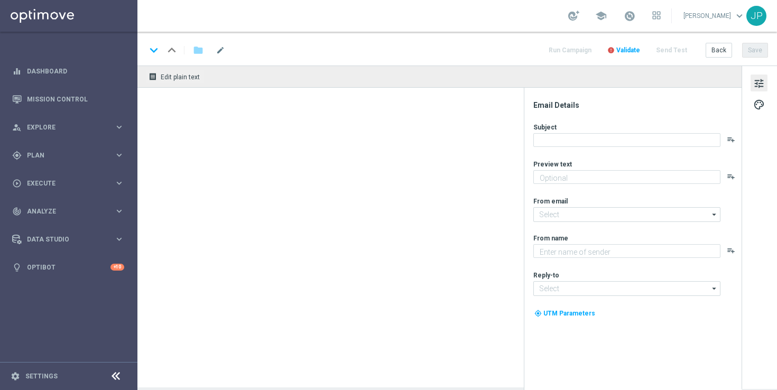
type textarea "Try your luck on worldwide lottos with this exclusive freebie."
type textarea "Lottoland"
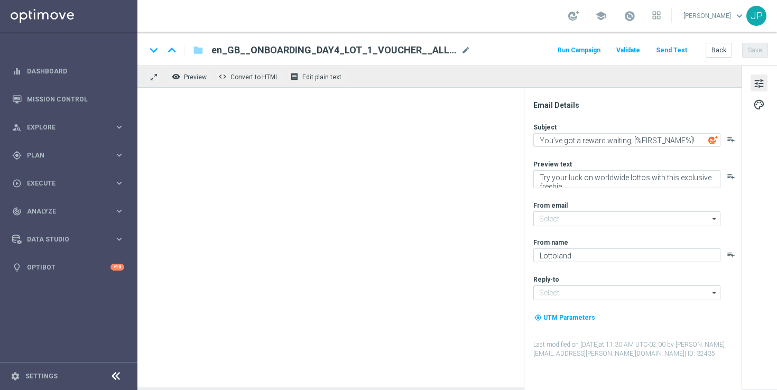
type input "[EMAIL_ADDRESS][DOMAIN_NAME]"
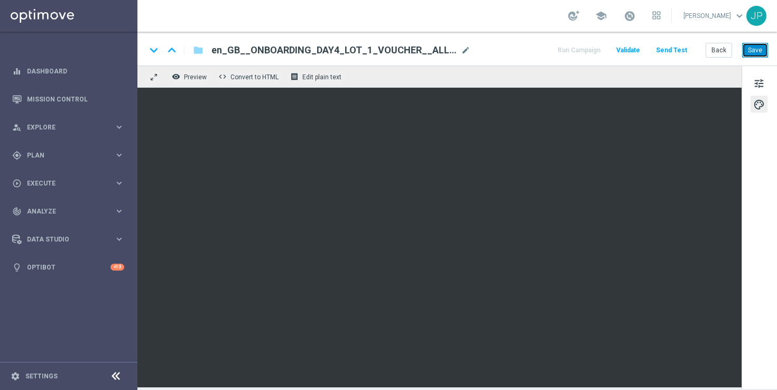
click at [754, 43] on button "Save" at bounding box center [755, 50] width 26 height 15
click at [754, 51] on button "Save" at bounding box center [755, 50] width 26 height 15
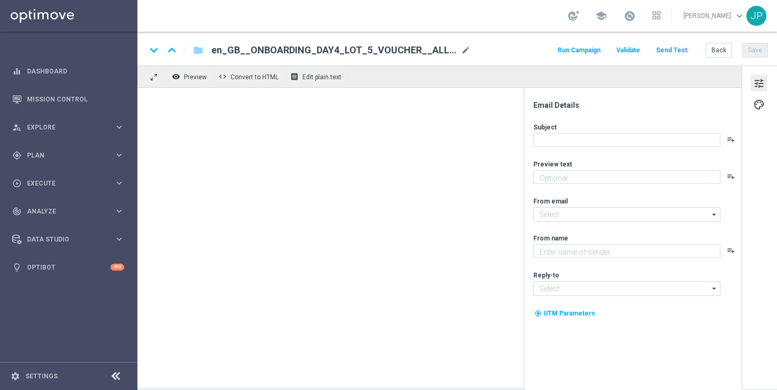
type textarea "Try your luck on worldwide lottos with this exclusive freebie."
type input "[EMAIL_ADDRESS][DOMAIN_NAME]"
type textarea "Lottoland"
type input "[EMAIL_ADDRESS][DOMAIN_NAME]"
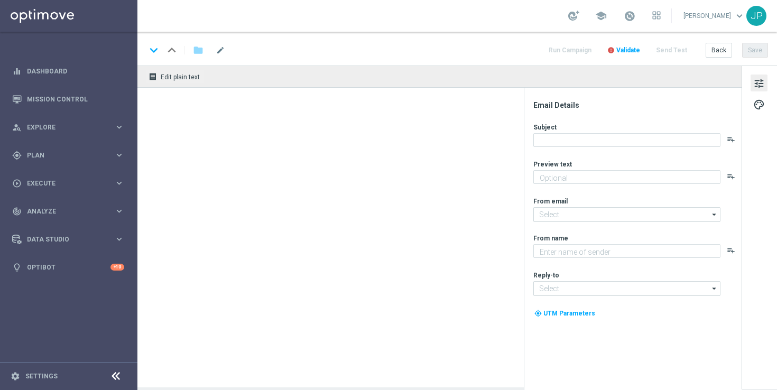
type textarea "Try your luck on worldwide lottos with this exclusive freebie."
type textarea "Lottoland"
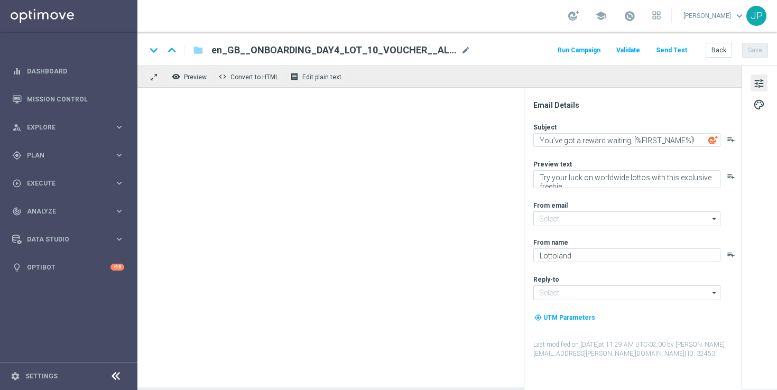
type input "[EMAIL_ADDRESS][DOMAIN_NAME]"
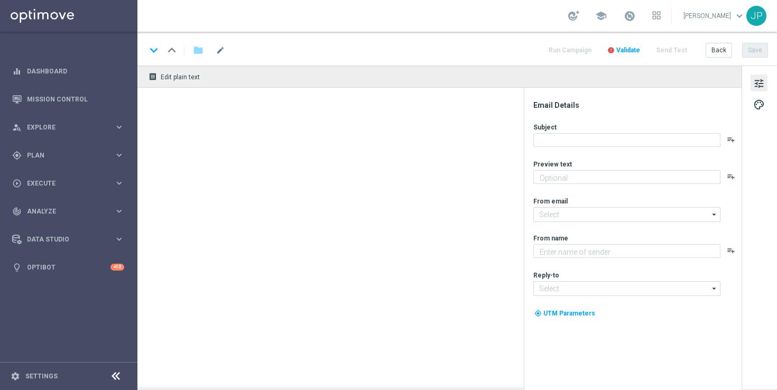
type textarea "Try your luck on worldwide lottos with this exclusive freebie."
type input "[EMAIL_ADDRESS][DOMAIN_NAME]"
type textarea "Lottoland"
type input "[EMAIL_ADDRESS][DOMAIN_NAME]"
type textarea "Try your luck on worldwide lottos with this exclusive freebie."
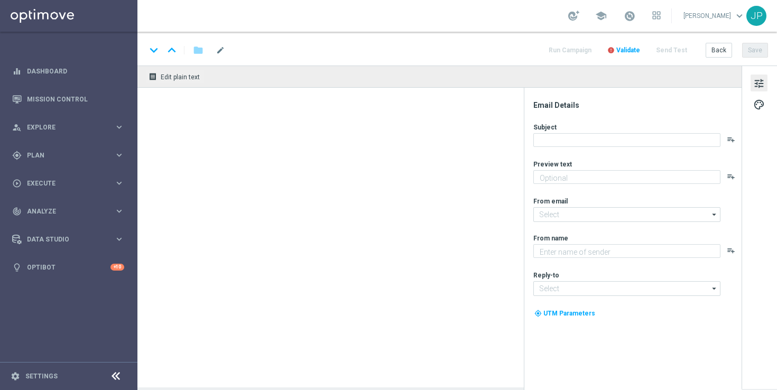
type textarea "Lottoland"
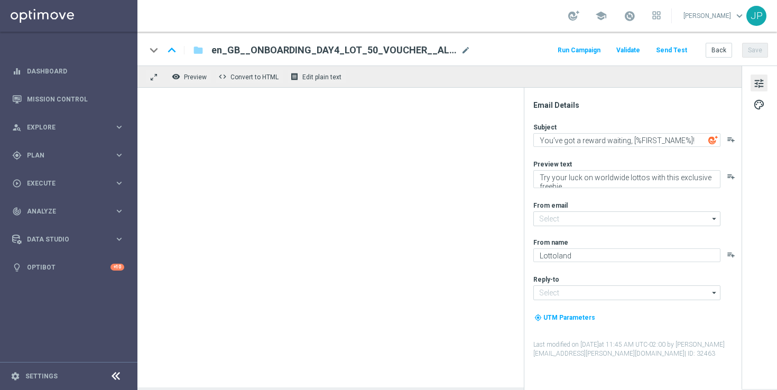
type input "[EMAIL_ADDRESS][DOMAIN_NAME]"
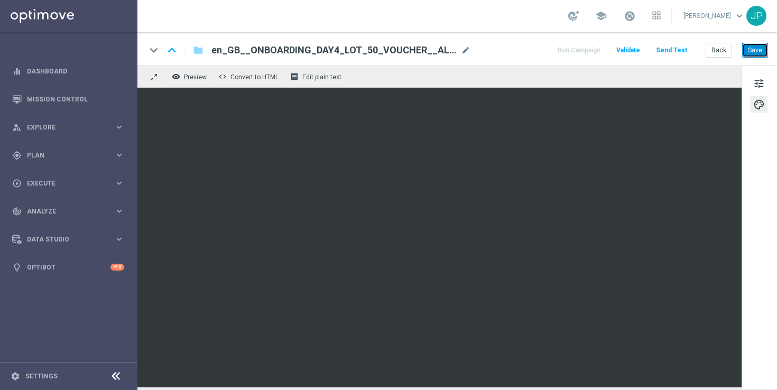
click at [749, 52] on button "Save" at bounding box center [755, 50] width 26 height 15
click at [755, 55] on button "Save" at bounding box center [755, 50] width 26 height 15
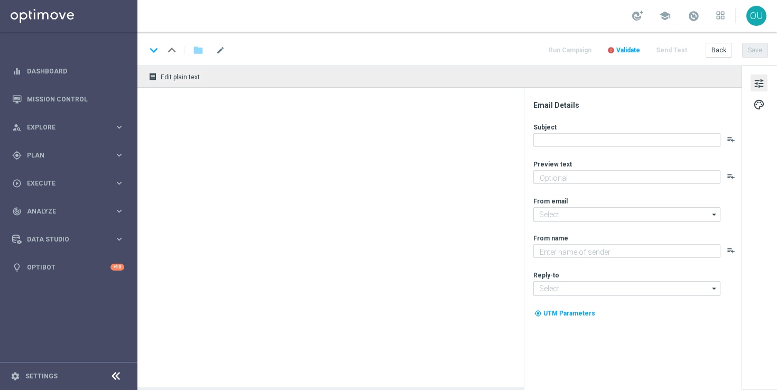
type textarea "Try your luck on worldwide lottos with this exclusive freebie."
type input "[EMAIL_ADDRESS][DOMAIN_NAME]"
type textarea "Lottoland"
type input "[EMAIL_ADDRESS][DOMAIN_NAME]"
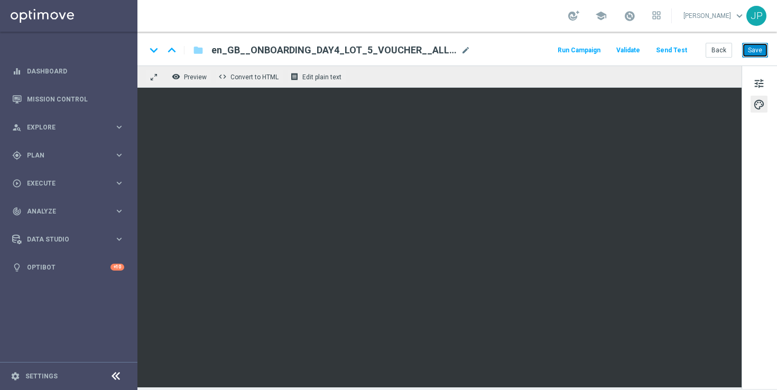
click at [755, 51] on button "Save" at bounding box center [755, 50] width 26 height 15
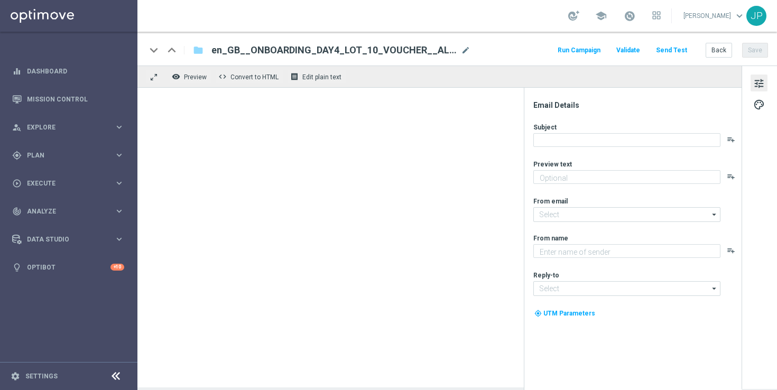
type textarea "Try your luck on worldwide lottos with this exclusive freebie."
type input "[EMAIL_ADDRESS][DOMAIN_NAME]"
type textarea "Lottoland"
type input "[EMAIL_ADDRESS][DOMAIN_NAME]"
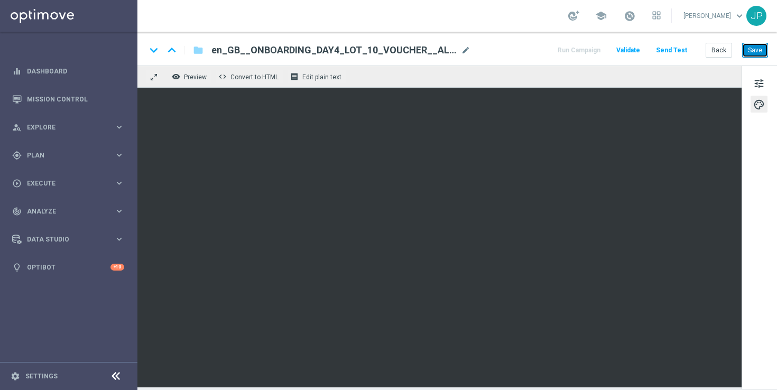
click at [759, 52] on button "Save" at bounding box center [755, 50] width 26 height 15
click at [759, 48] on button "Save" at bounding box center [755, 50] width 26 height 15
click at [763, 49] on button "Save" at bounding box center [755, 50] width 26 height 15
